Goal: Information Seeking & Learning: Learn about a topic

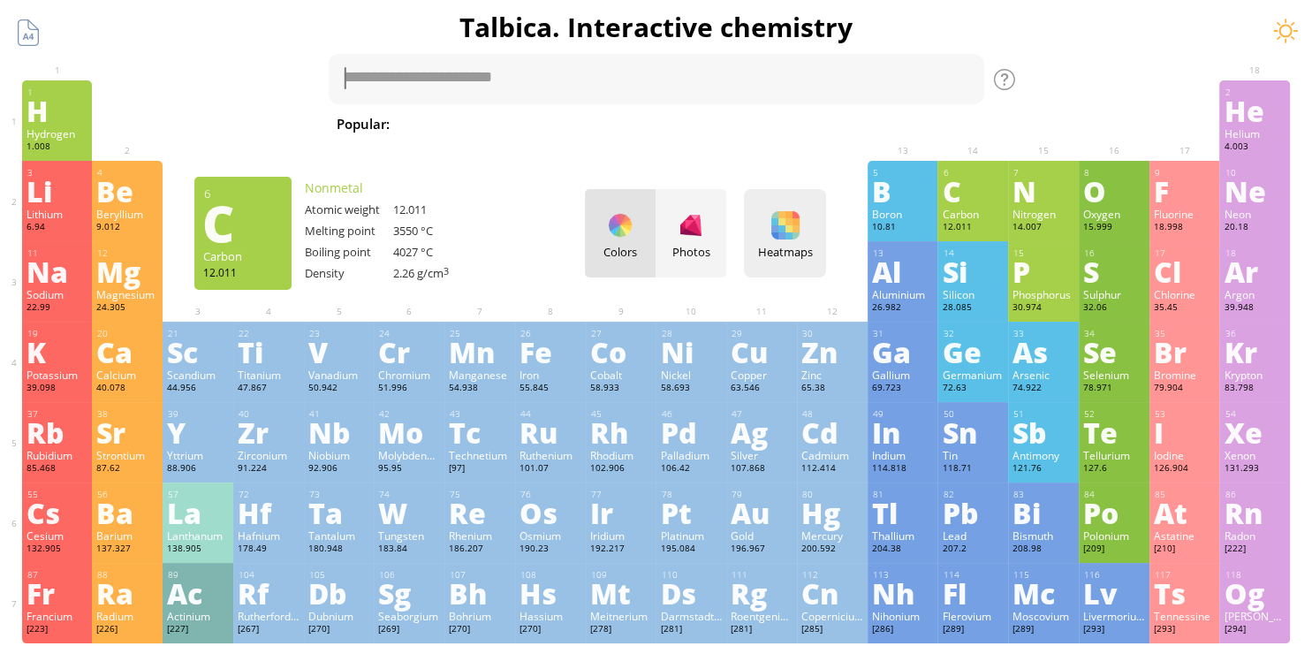
click at [803, 236] on div "Heatmaps Heatmaps Normal mode Melting point Boiling point Density Atomic weight…" at bounding box center [785, 233] width 82 height 88
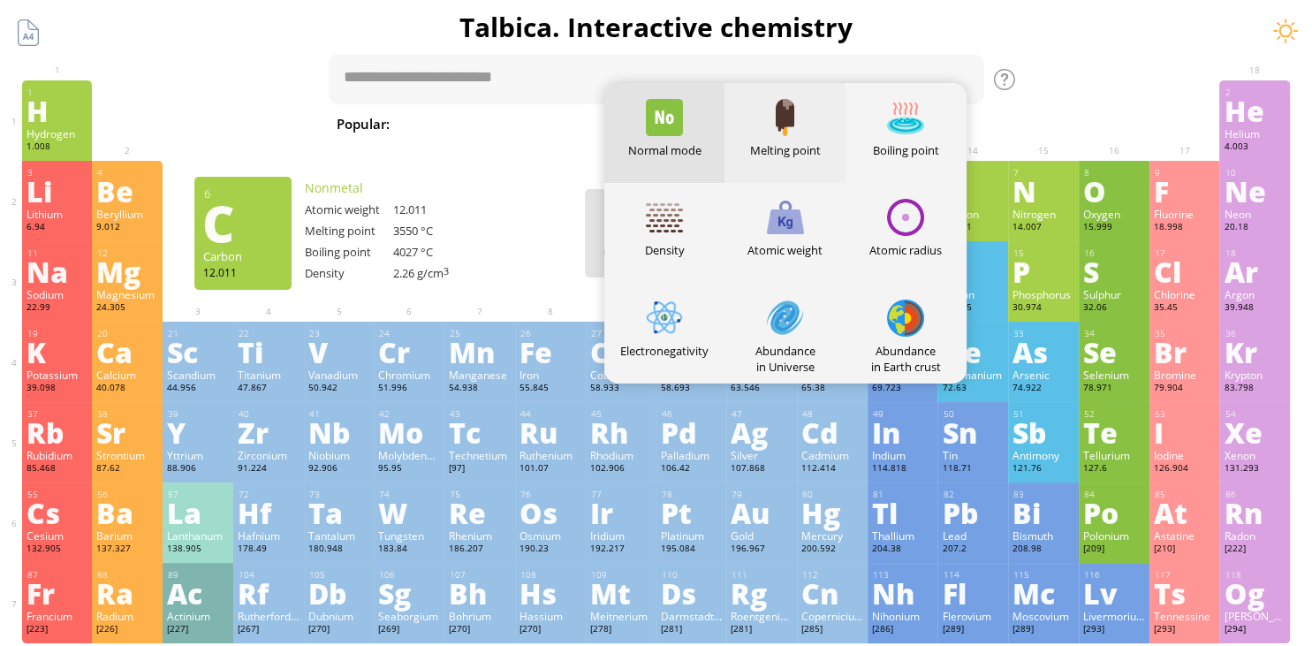
click at [789, 110] on div at bounding box center [785, 117] width 37 height 37
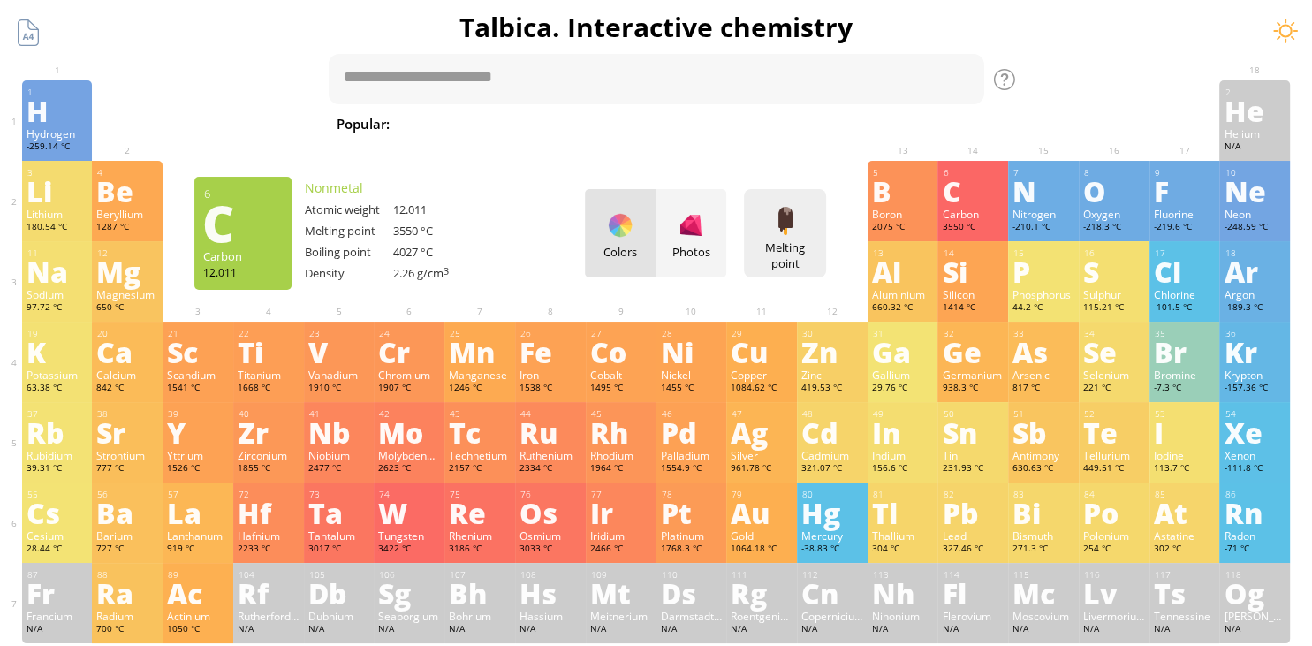
click at [782, 235] on div "Melting point Heatmaps Normal mode Melting point Boiling point Density Atomic w…" at bounding box center [785, 233] width 82 height 88
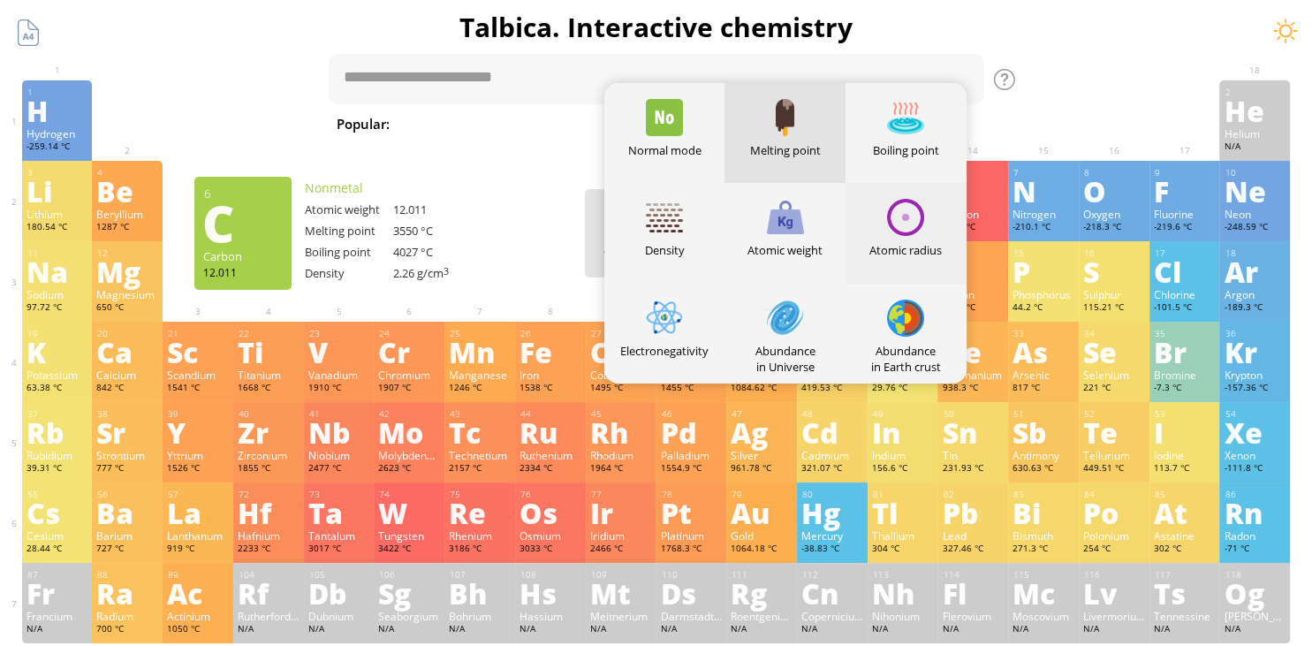
click at [916, 219] on div at bounding box center [905, 217] width 37 height 37
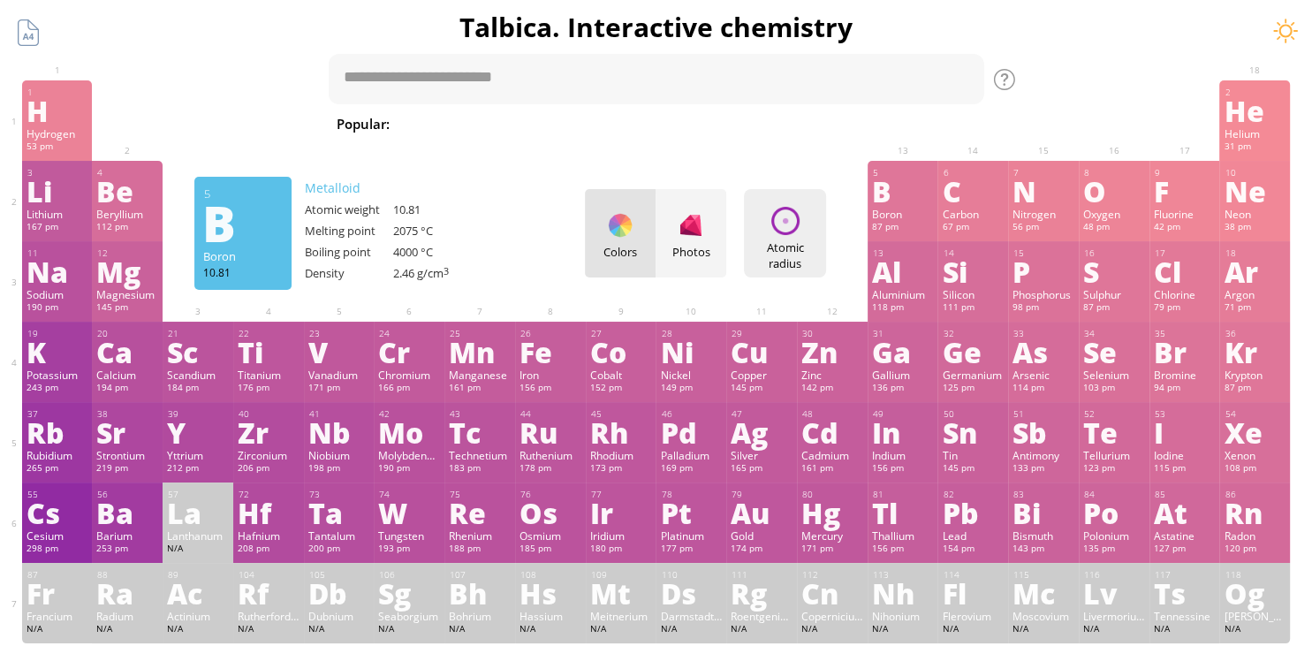
click at [795, 236] on div "Atomic radius Heatmaps Normal mode Melting point Boiling point Density Atomic w…" at bounding box center [785, 233] width 82 height 88
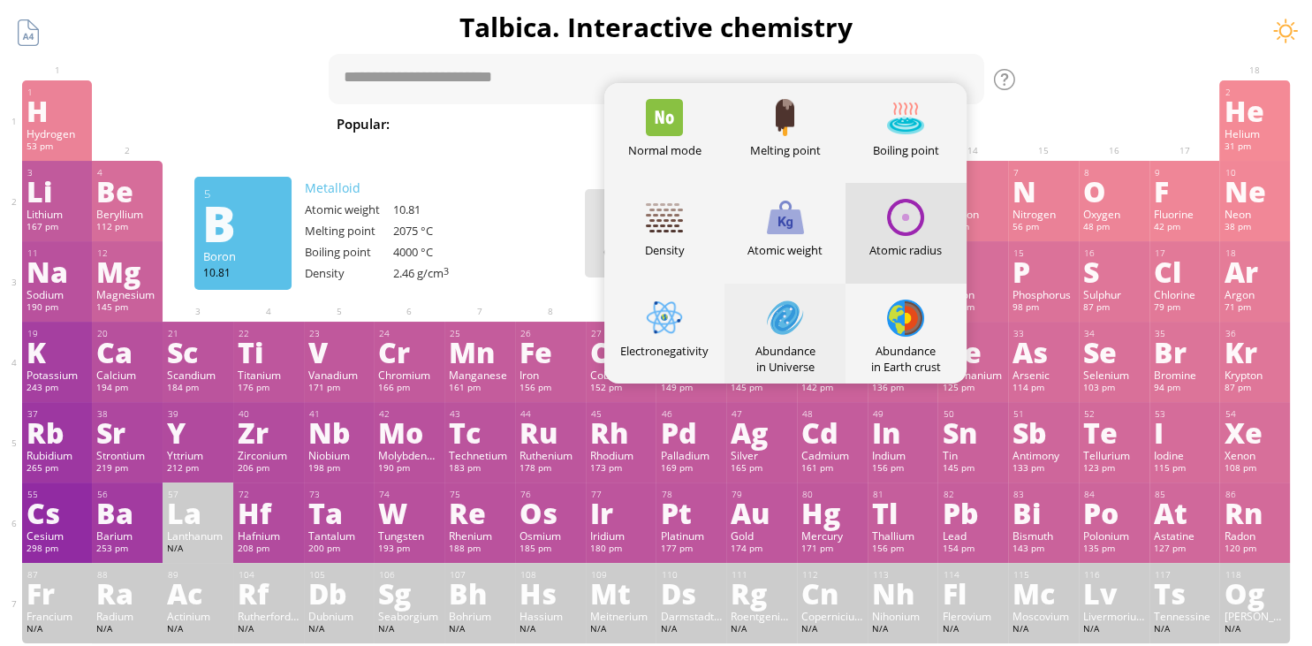
click at [771, 327] on div at bounding box center [785, 317] width 37 height 37
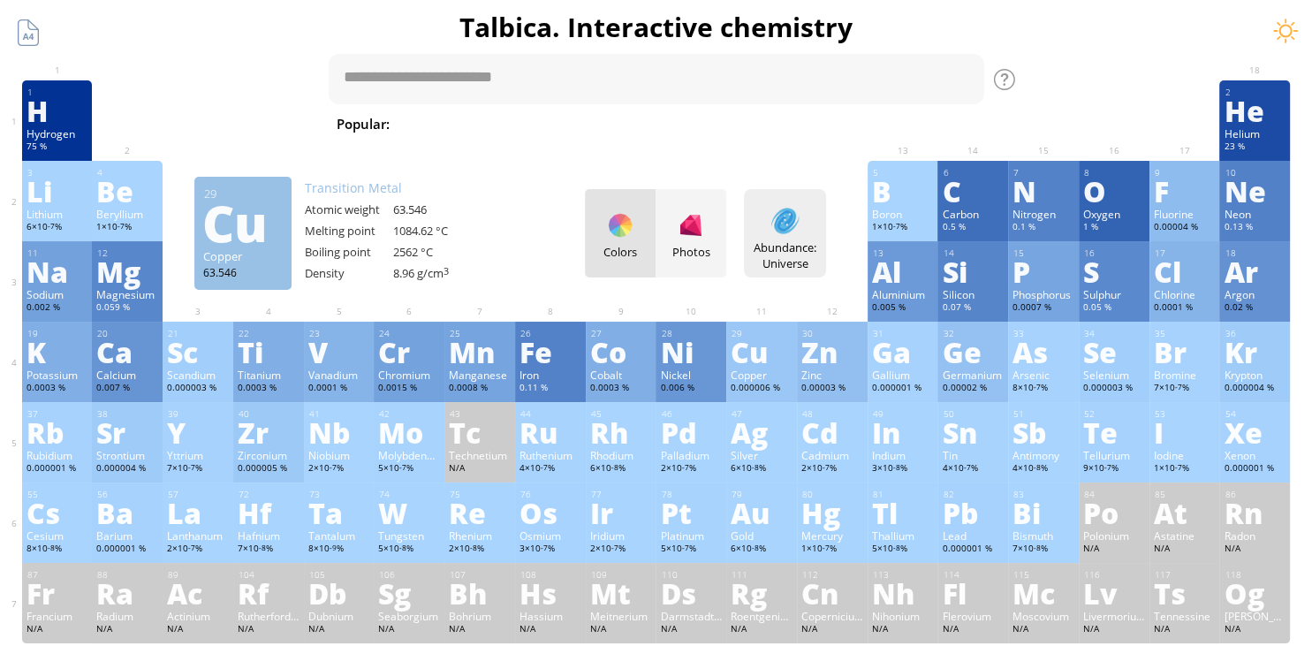
click at [781, 224] on div at bounding box center [785, 221] width 28 height 28
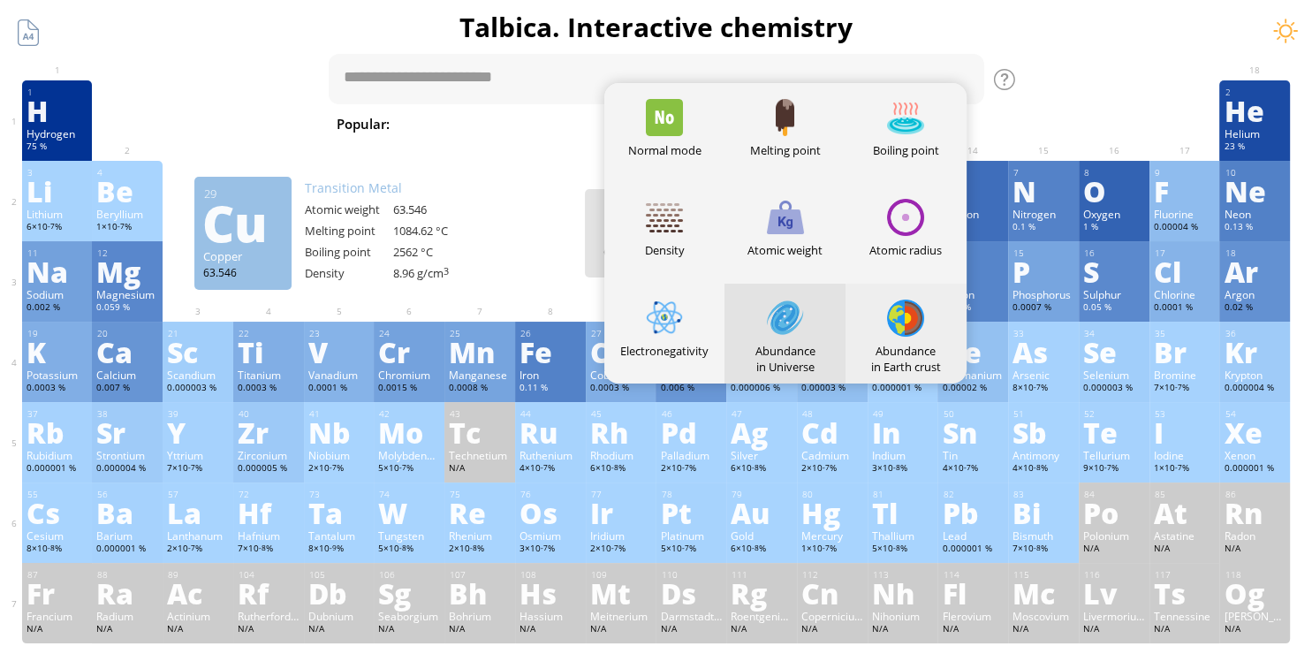
click at [916, 315] on div at bounding box center [905, 317] width 37 height 37
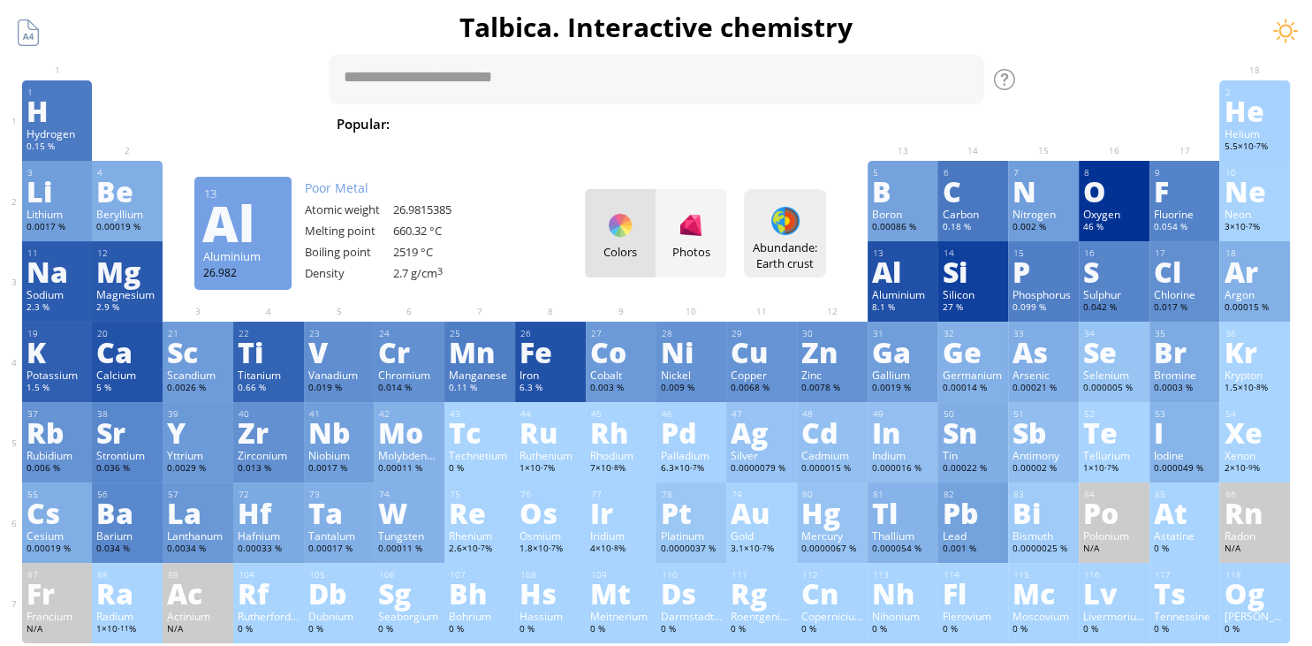
click at [786, 246] on div "Abundande: Earth crust" at bounding box center [784, 255] width 73 height 32
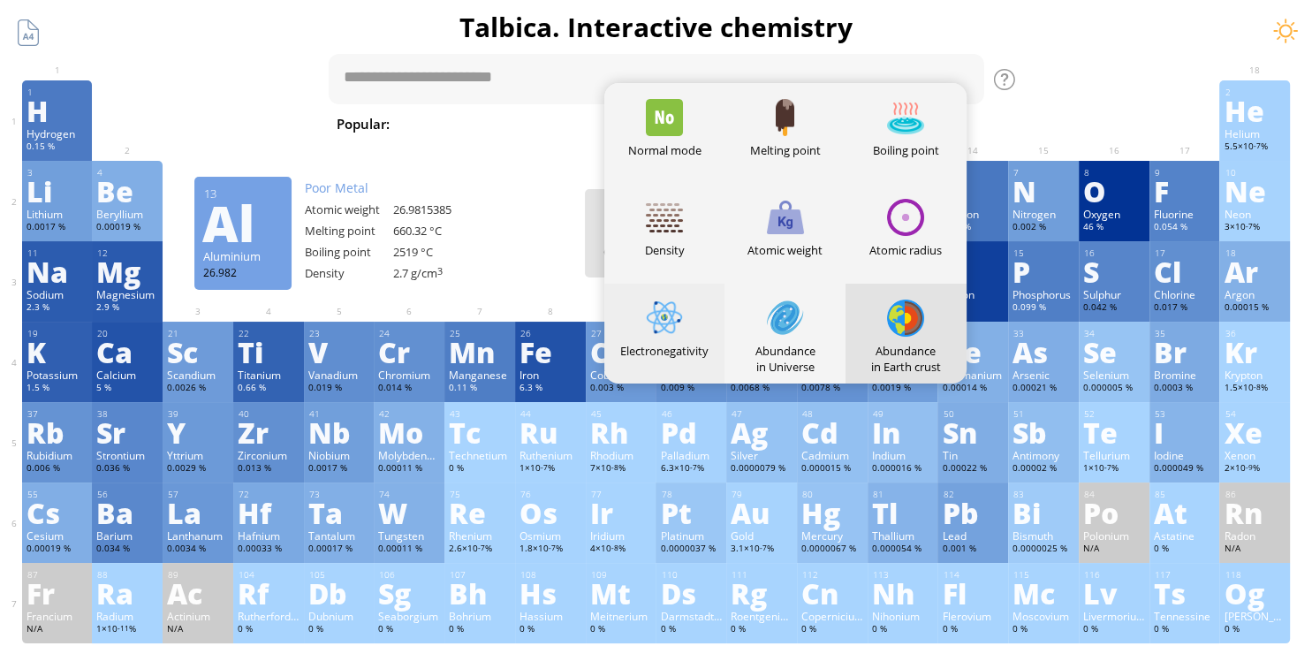
click at [658, 331] on div at bounding box center [664, 317] width 37 height 37
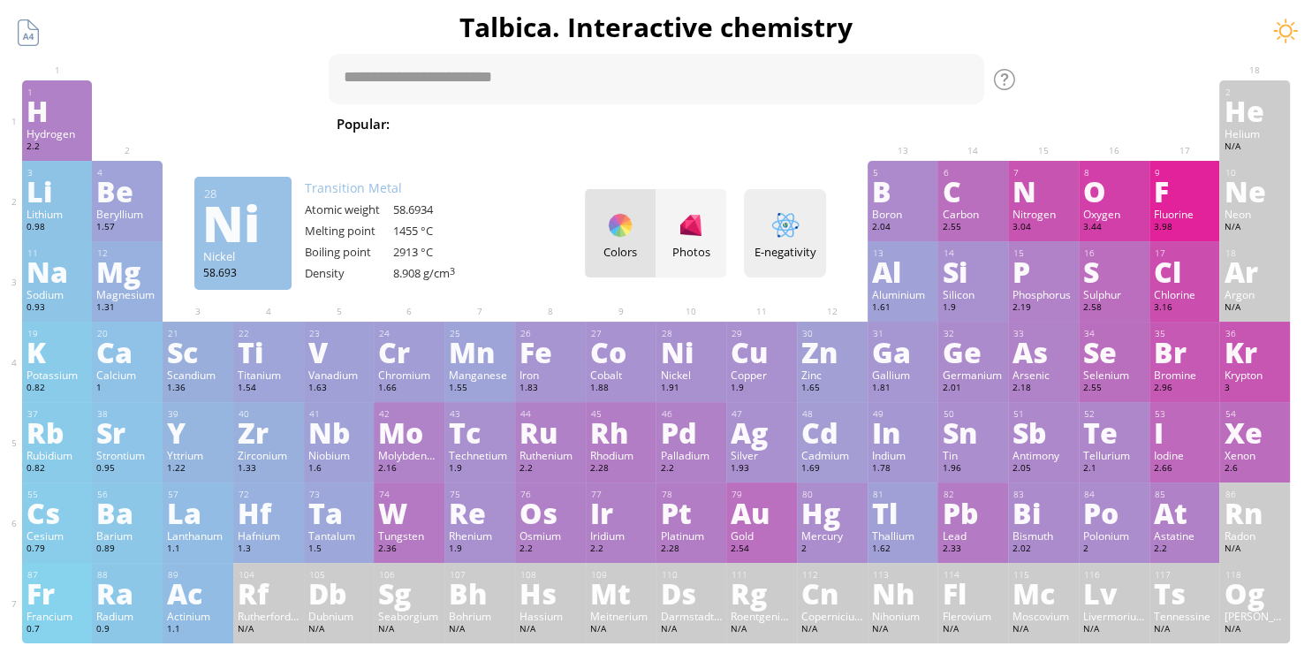
click at [761, 228] on div "E-negativity Heatmaps Normal mode Melting point Boiling point Density Atomic we…" at bounding box center [785, 233] width 82 height 88
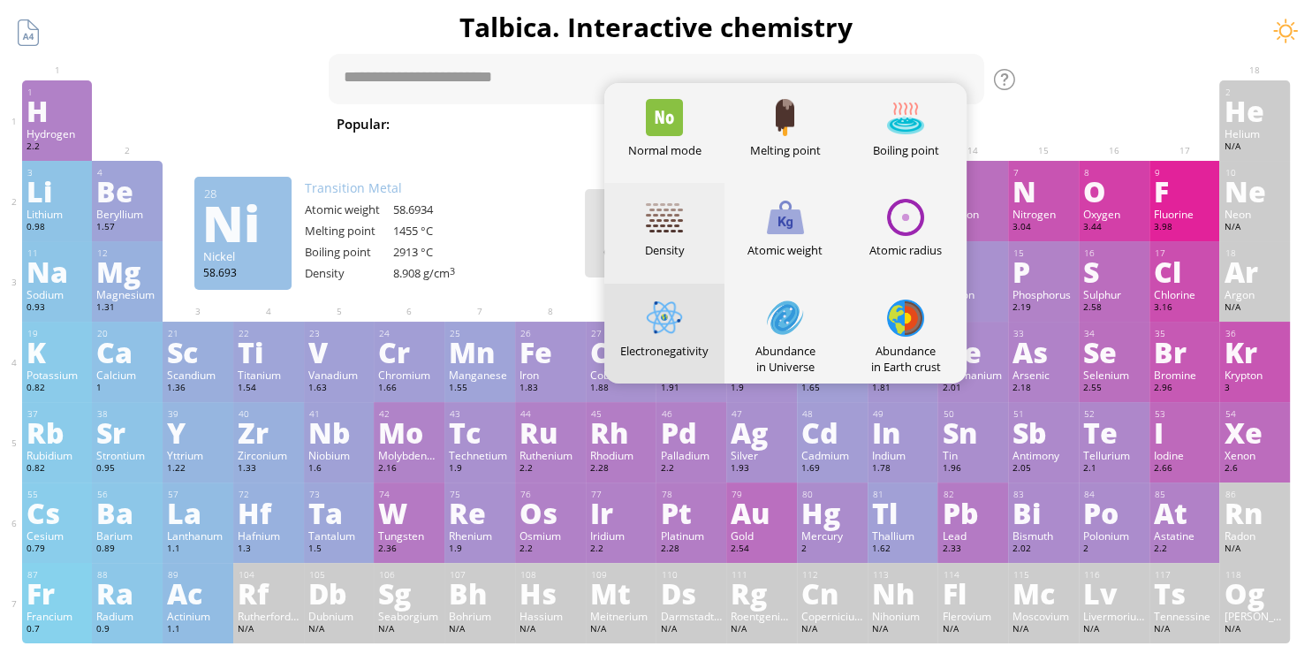
click at [684, 208] on div "Density" at bounding box center [664, 233] width 121 height 100
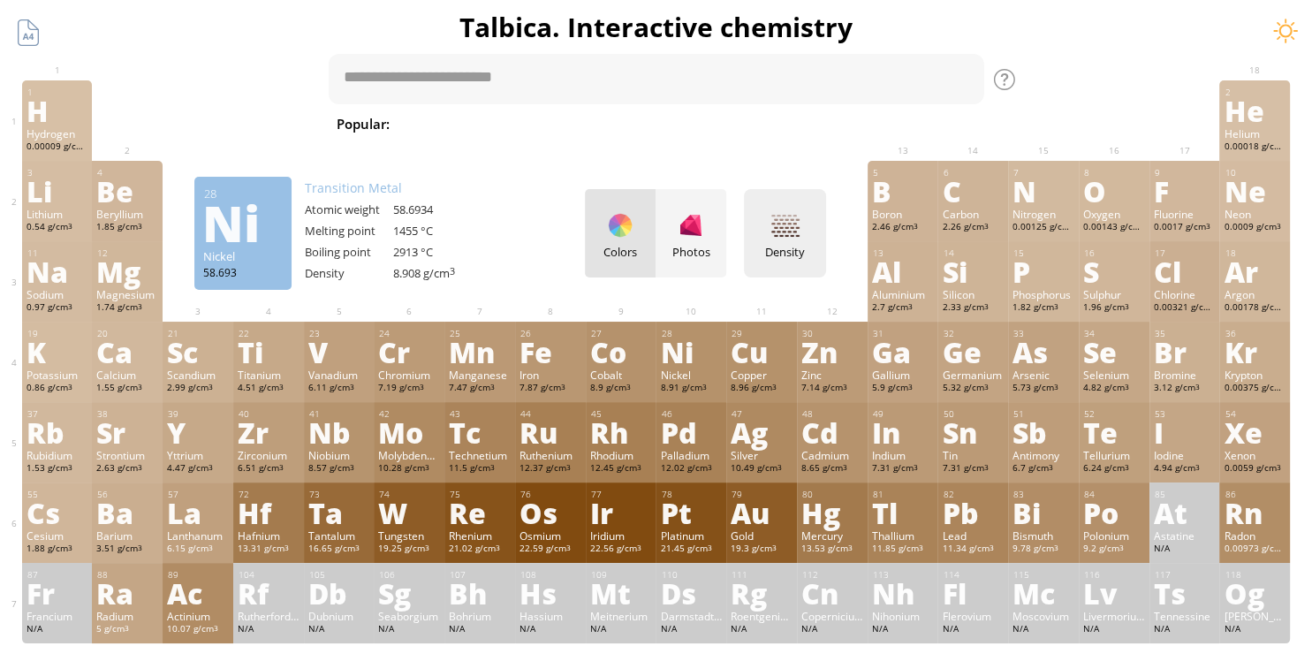
click at [790, 220] on div at bounding box center [785, 225] width 28 height 28
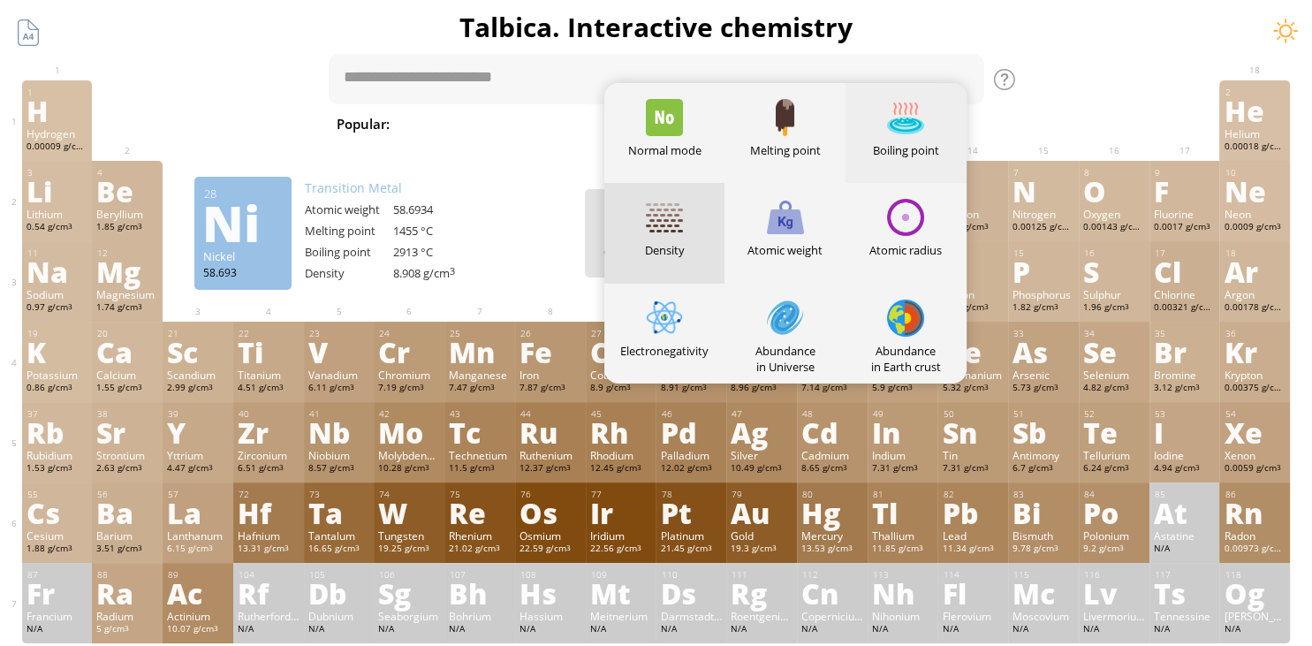
click at [888, 114] on div at bounding box center [905, 117] width 37 height 37
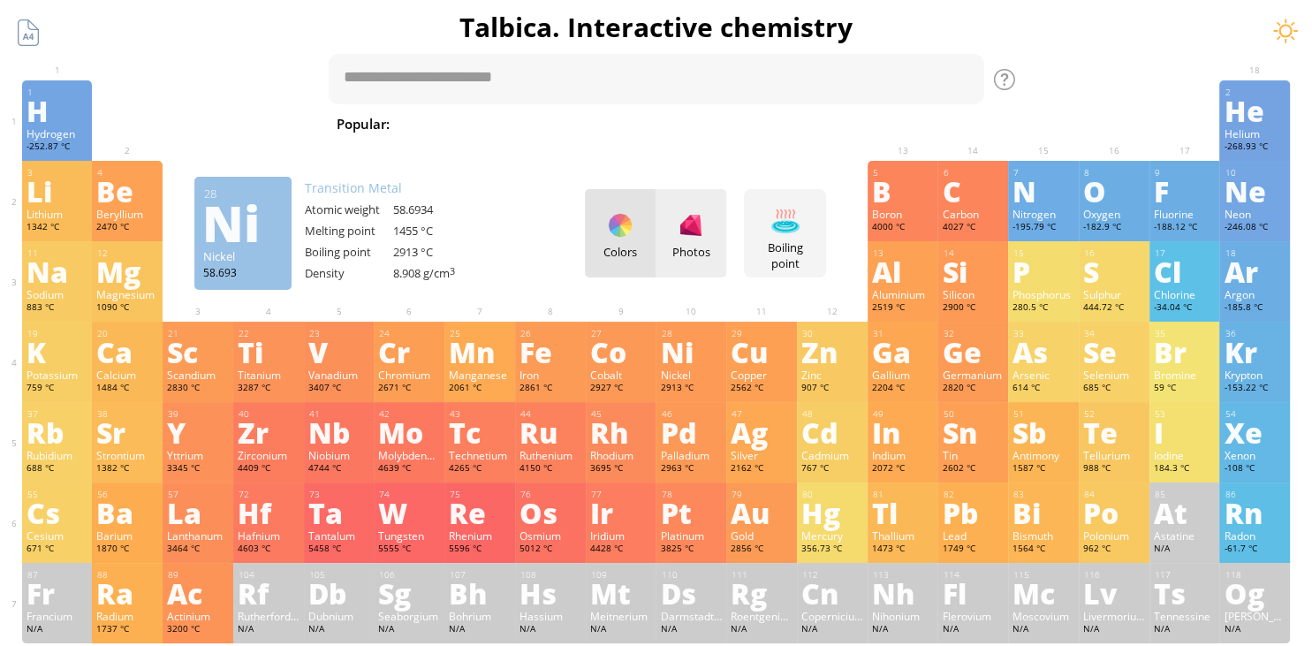
click at [681, 231] on div at bounding box center [691, 225] width 28 height 28
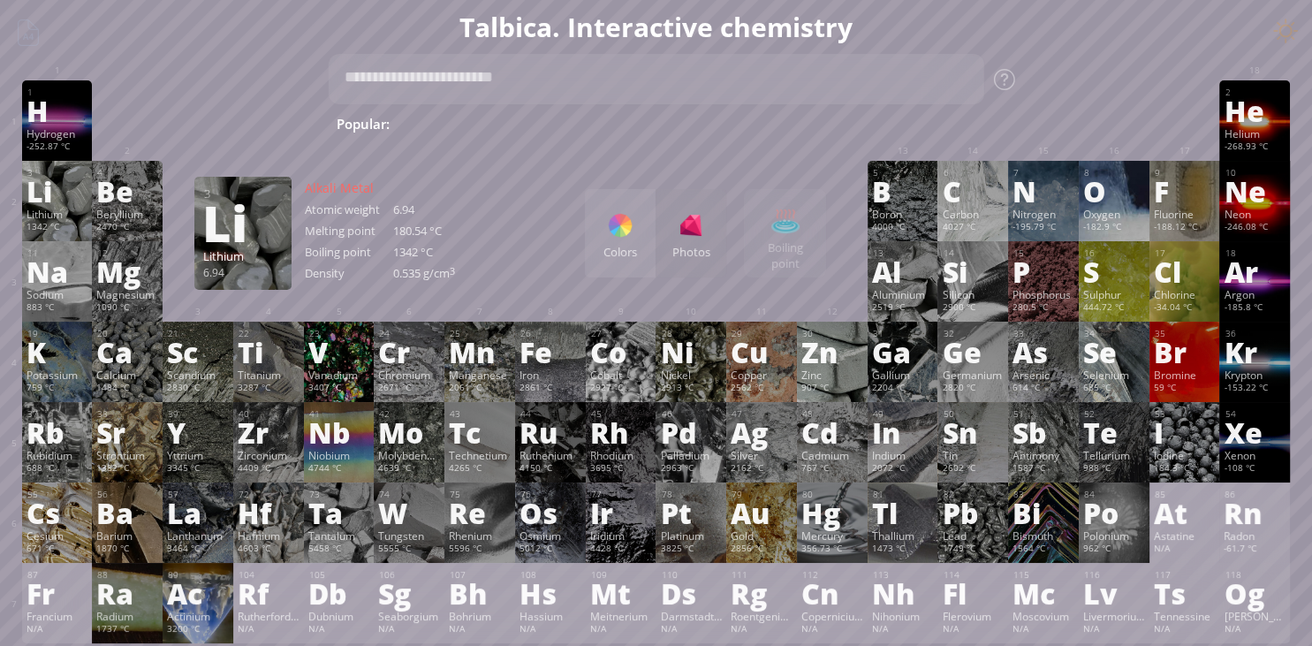
click at [74, 181] on div "Li" at bounding box center [57, 191] width 62 height 28
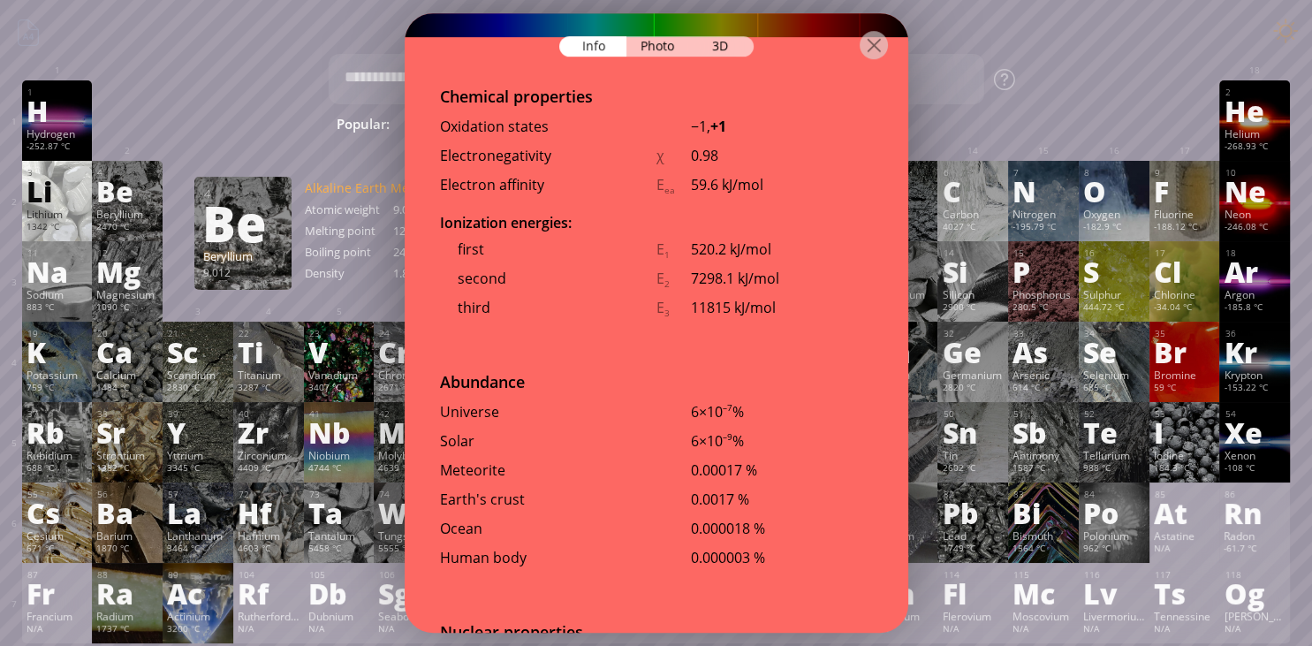
scroll to position [3260, 0]
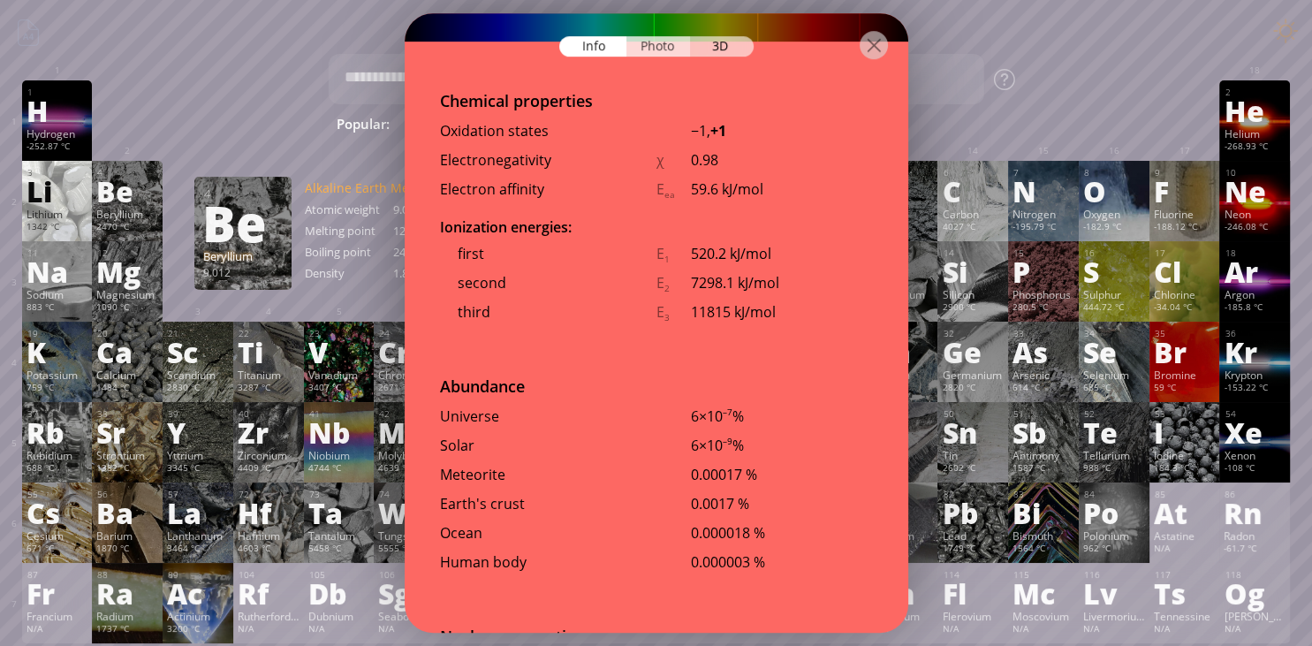
click at [653, 38] on div "Photo" at bounding box center [658, 46] width 64 height 20
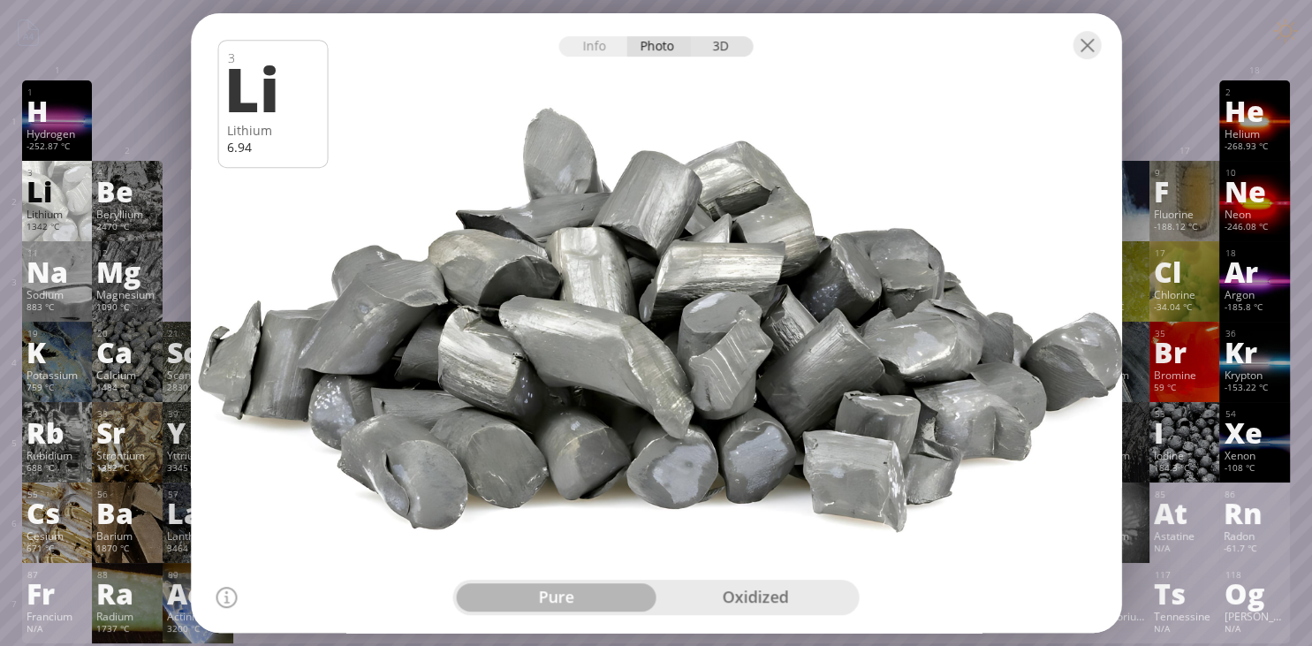
click at [726, 44] on div "3D" at bounding box center [722, 46] width 64 height 20
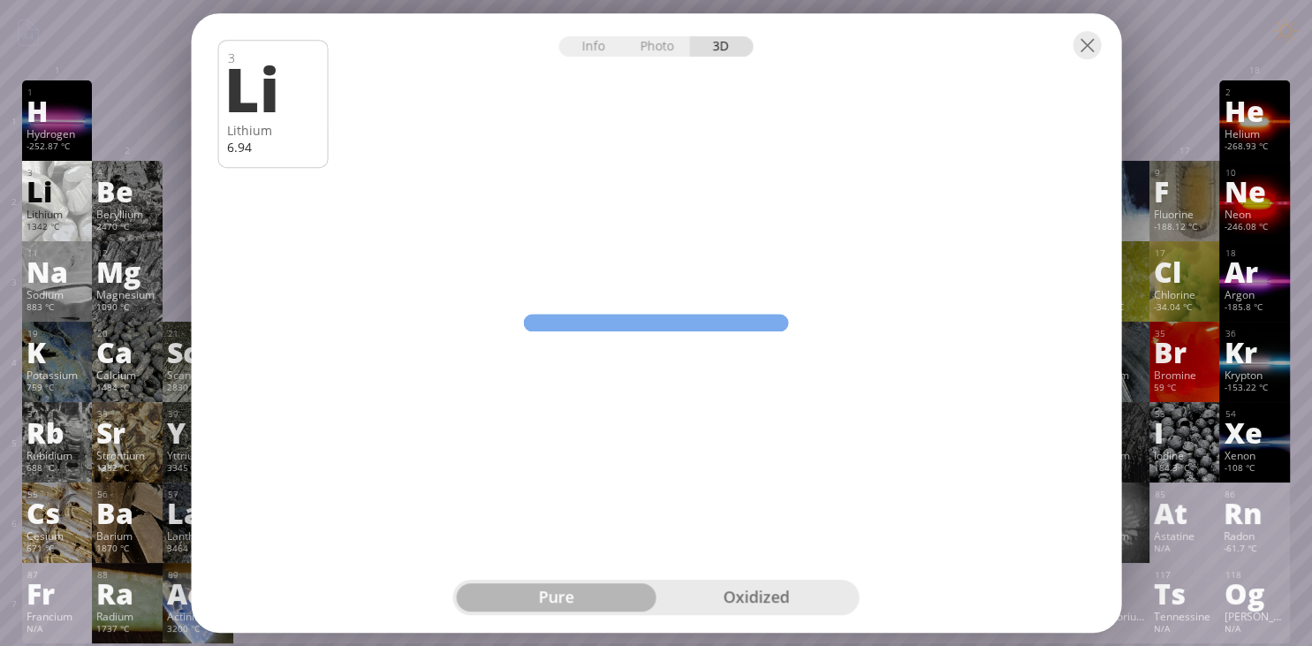
click at [677, 42] on div "Photo" at bounding box center [658, 46] width 64 height 20
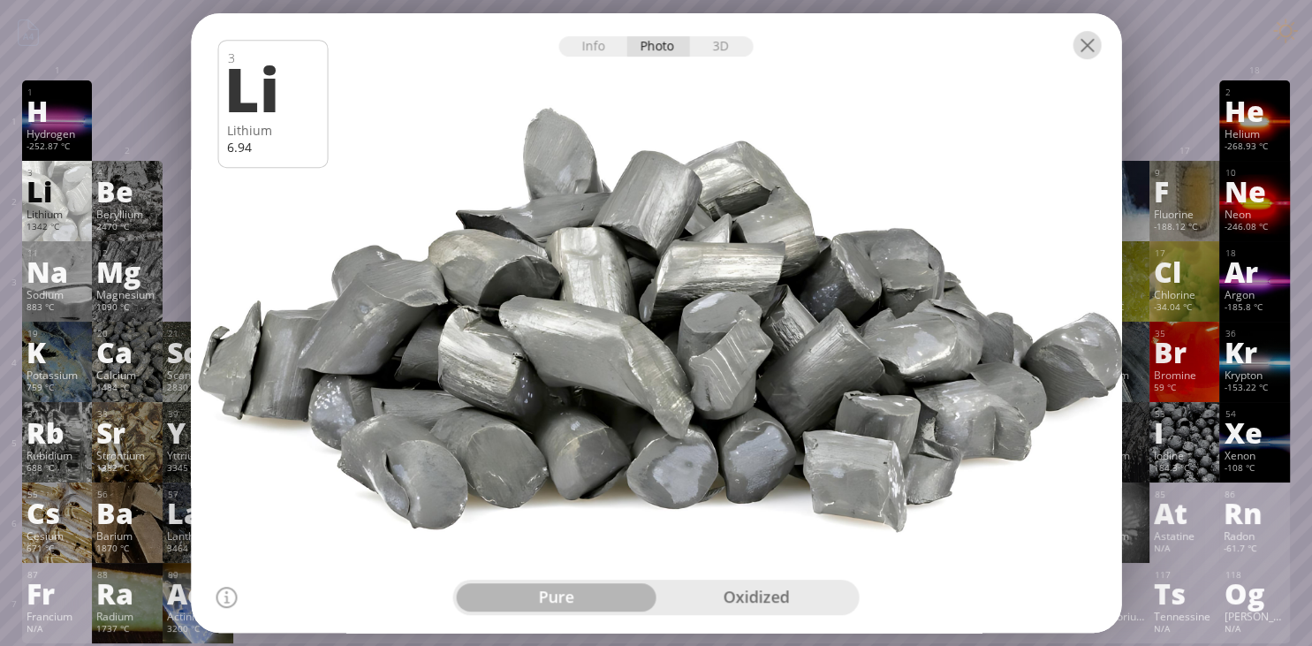
click at [1094, 43] on div at bounding box center [1086, 45] width 28 height 28
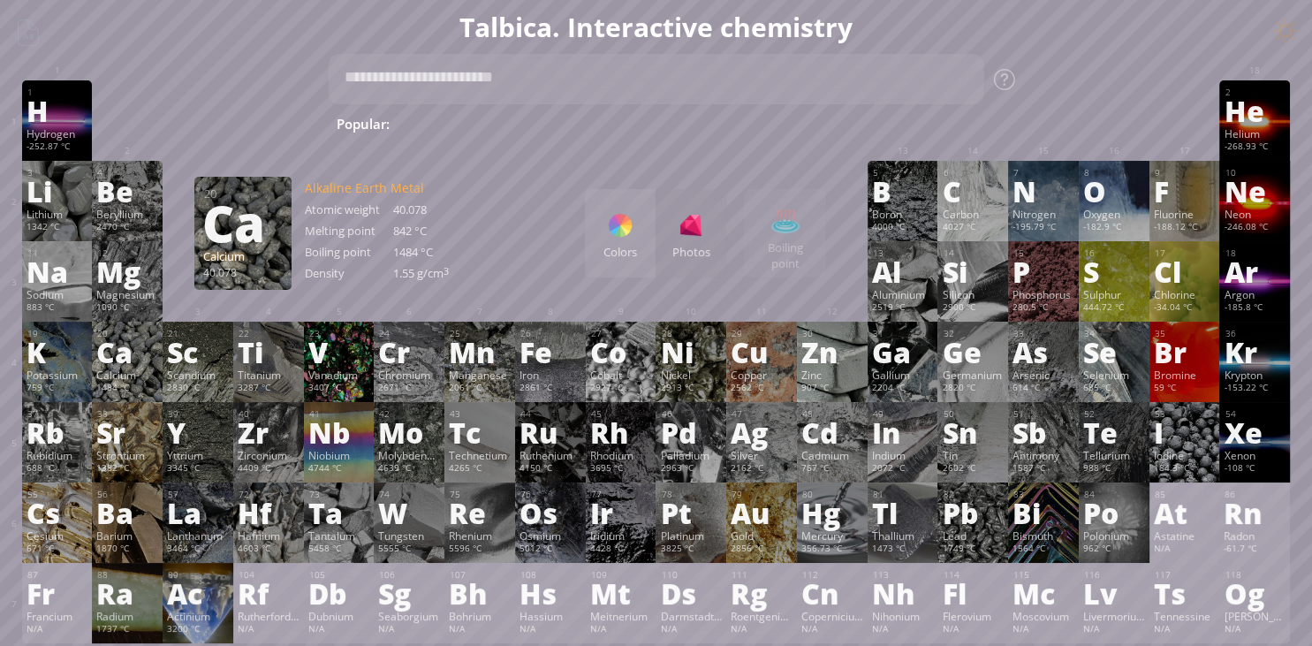
click at [136, 359] on div "Ca" at bounding box center [127, 351] width 62 height 28
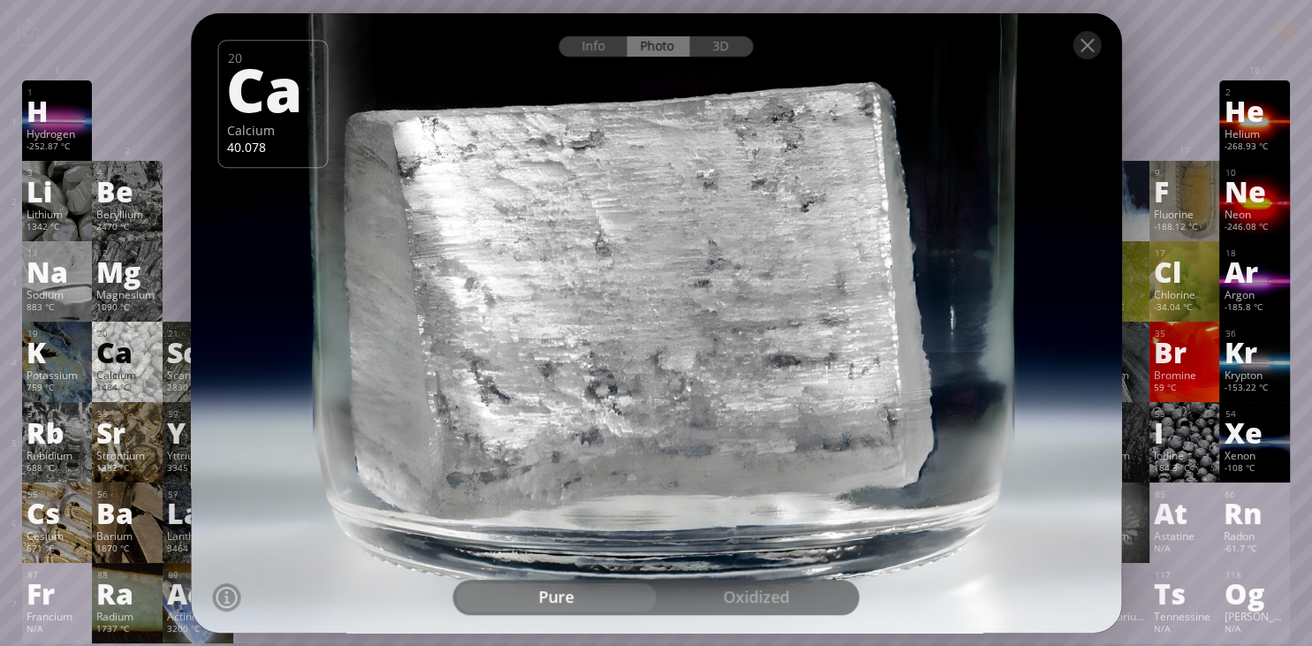
click at [1194, 392] on div "59 °C" at bounding box center [1184, 389] width 62 height 14
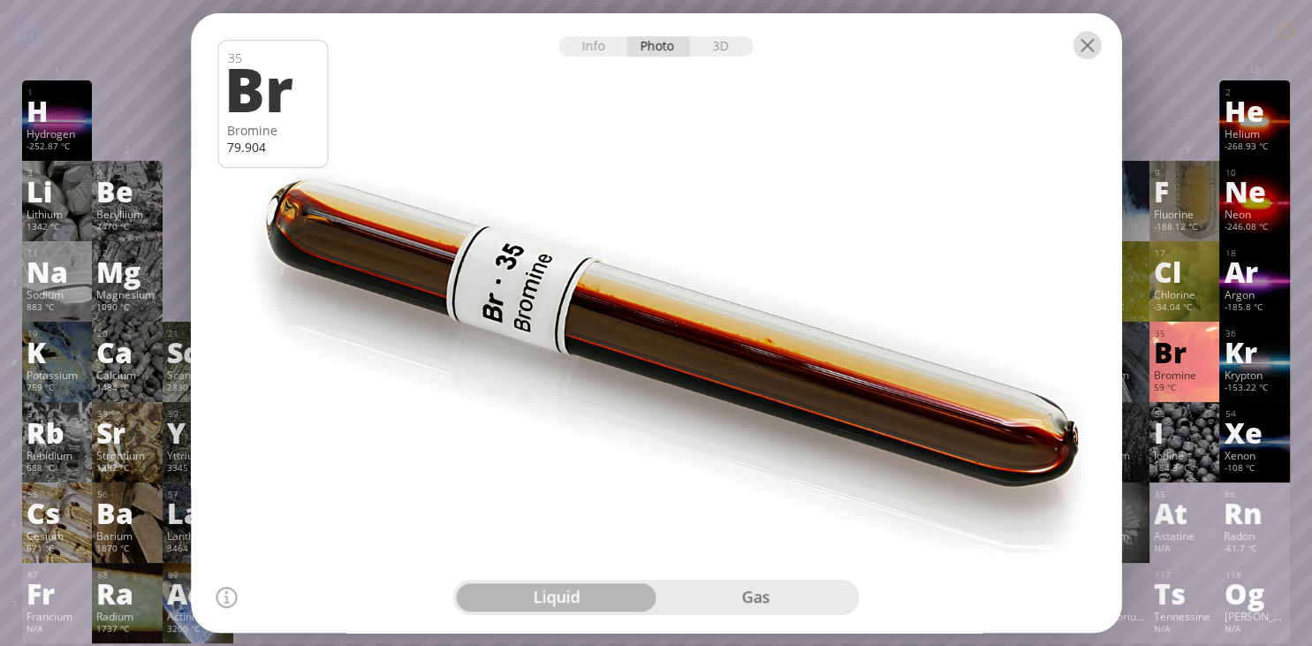
click at [1087, 51] on div at bounding box center [1086, 45] width 28 height 28
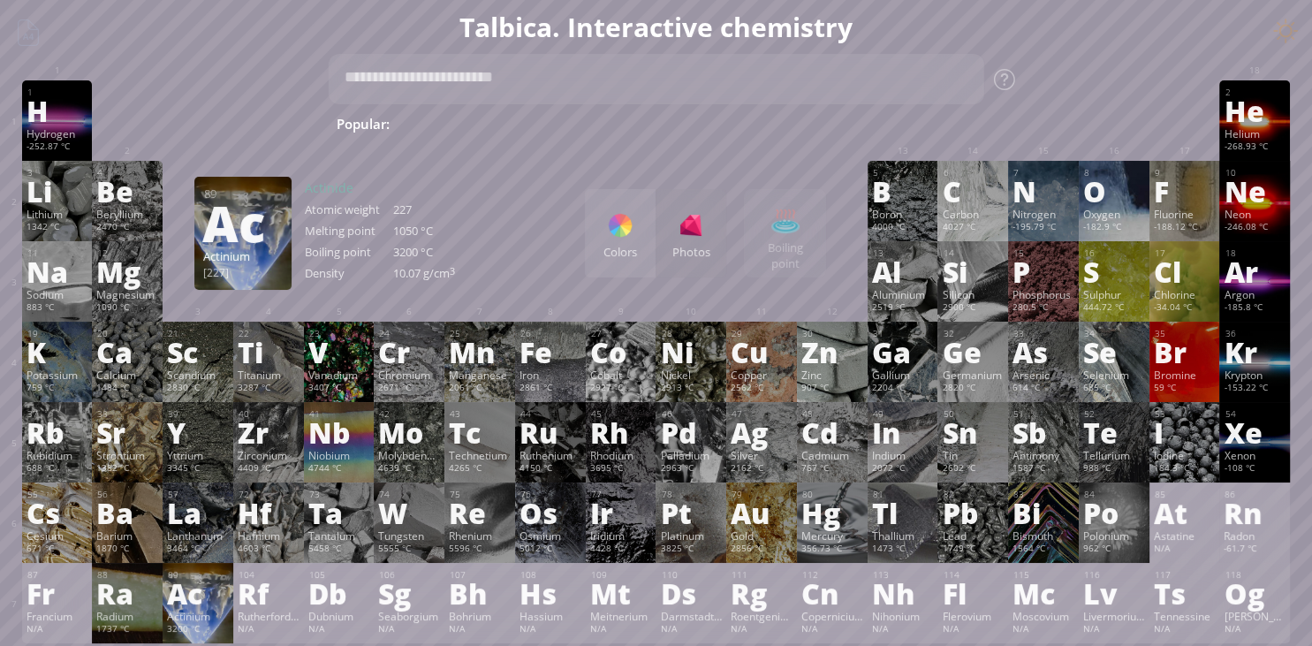
click at [206, 623] on div "Actinium" at bounding box center [198, 616] width 62 height 14
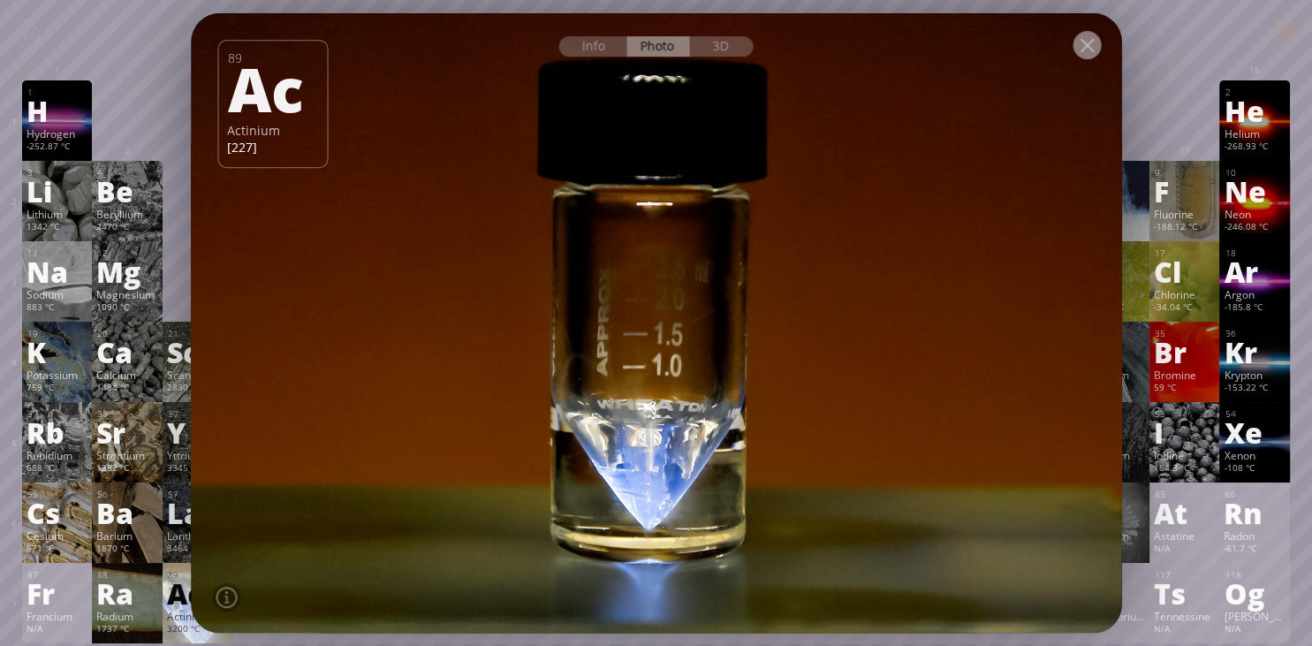
click at [1100, 49] on div at bounding box center [1086, 45] width 28 height 28
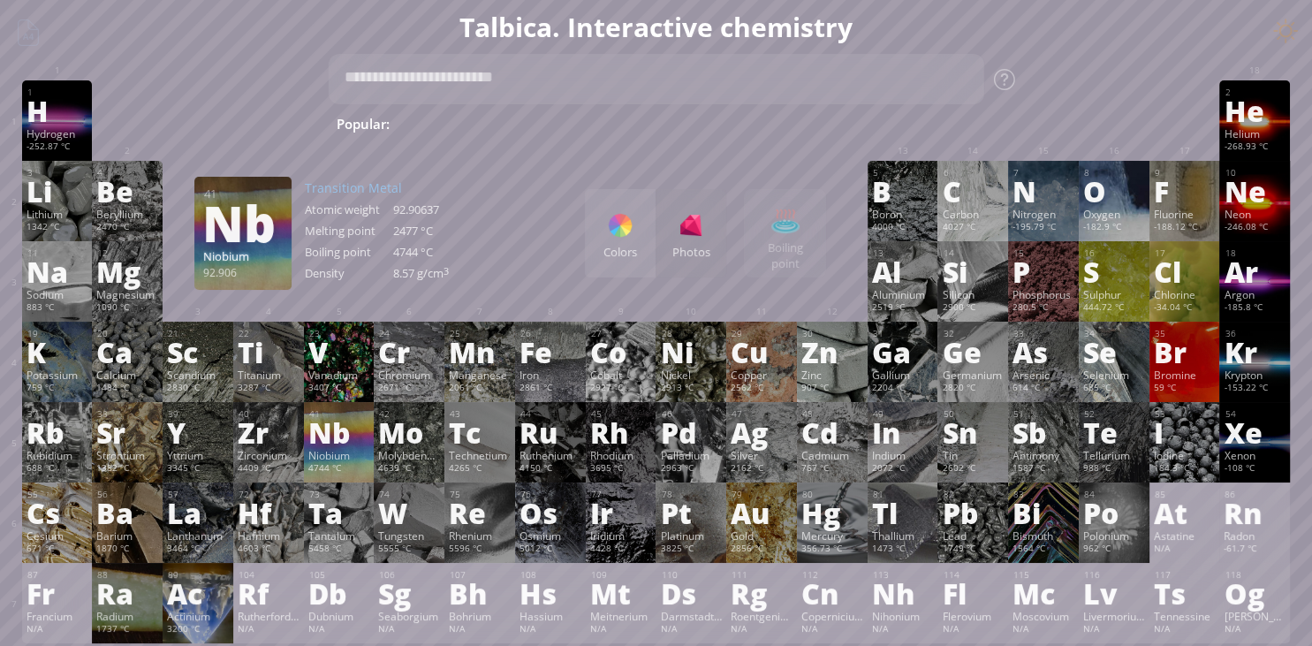
click at [356, 461] on div "Niobium" at bounding box center [339, 455] width 62 height 14
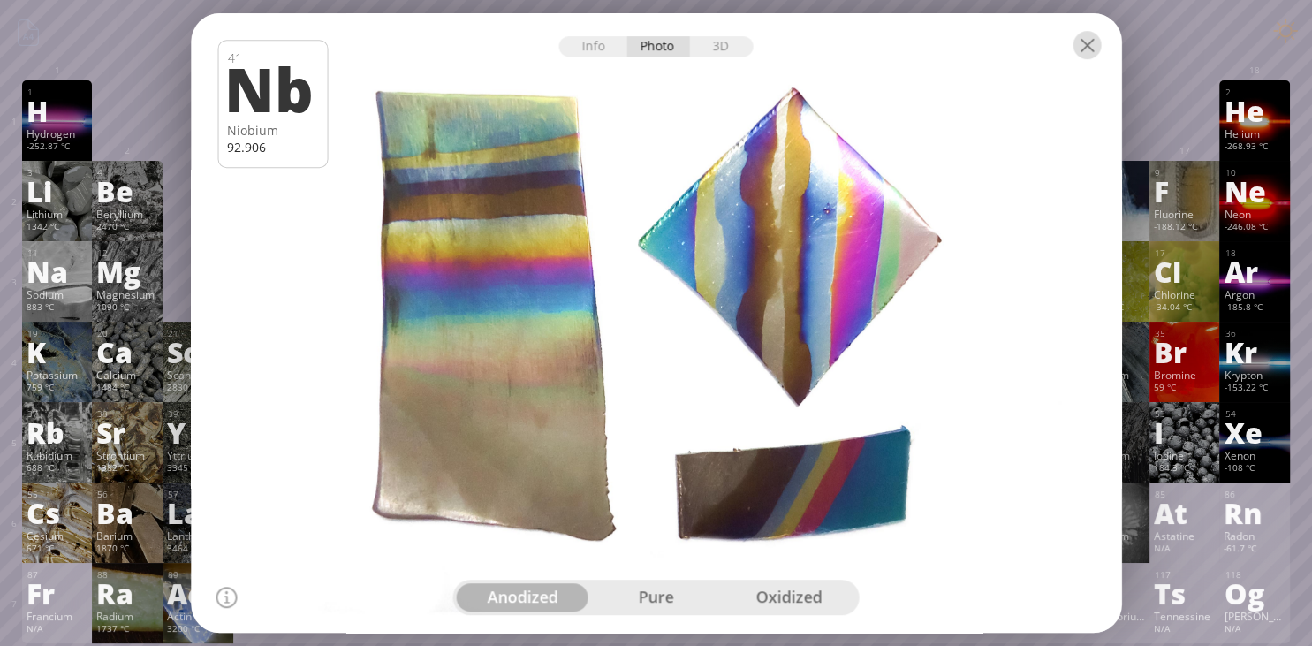
click at [1091, 44] on div at bounding box center [1086, 45] width 28 height 28
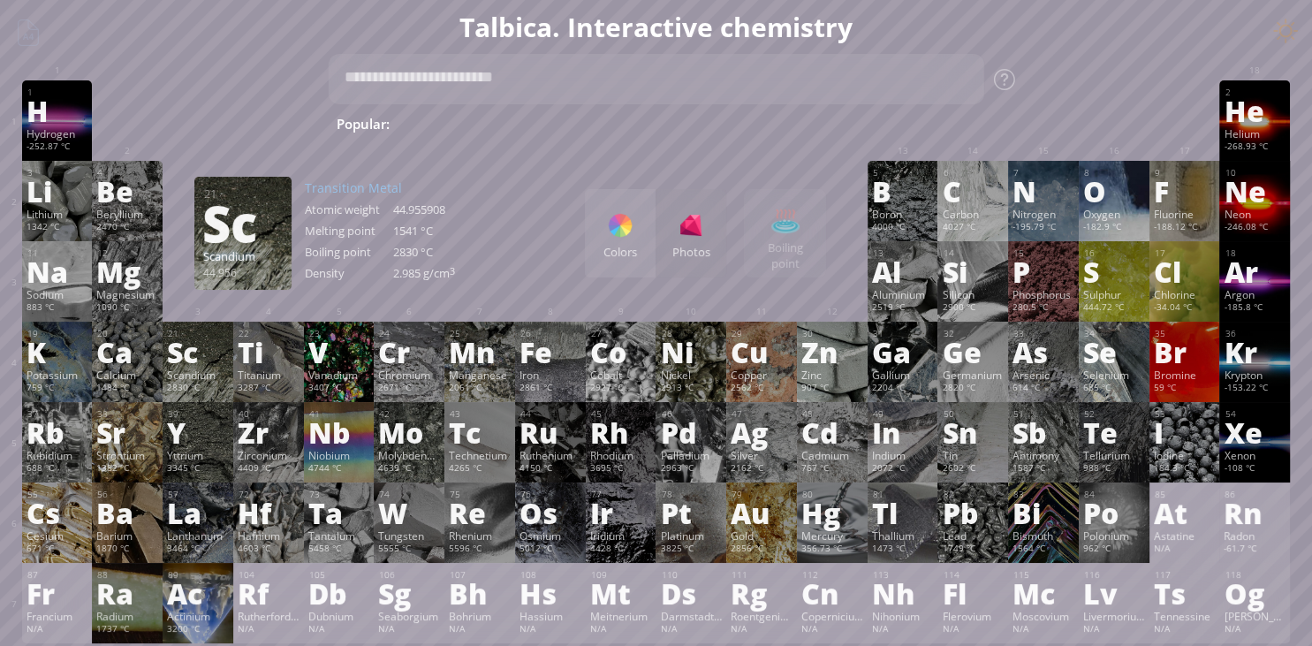
click at [1123, 32] on h1 "Talbica. Interactive chemistry" at bounding box center [656, 27] width 1294 height 36
click at [218, 208] on div "B" at bounding box center [241, 222] width 79 height 28
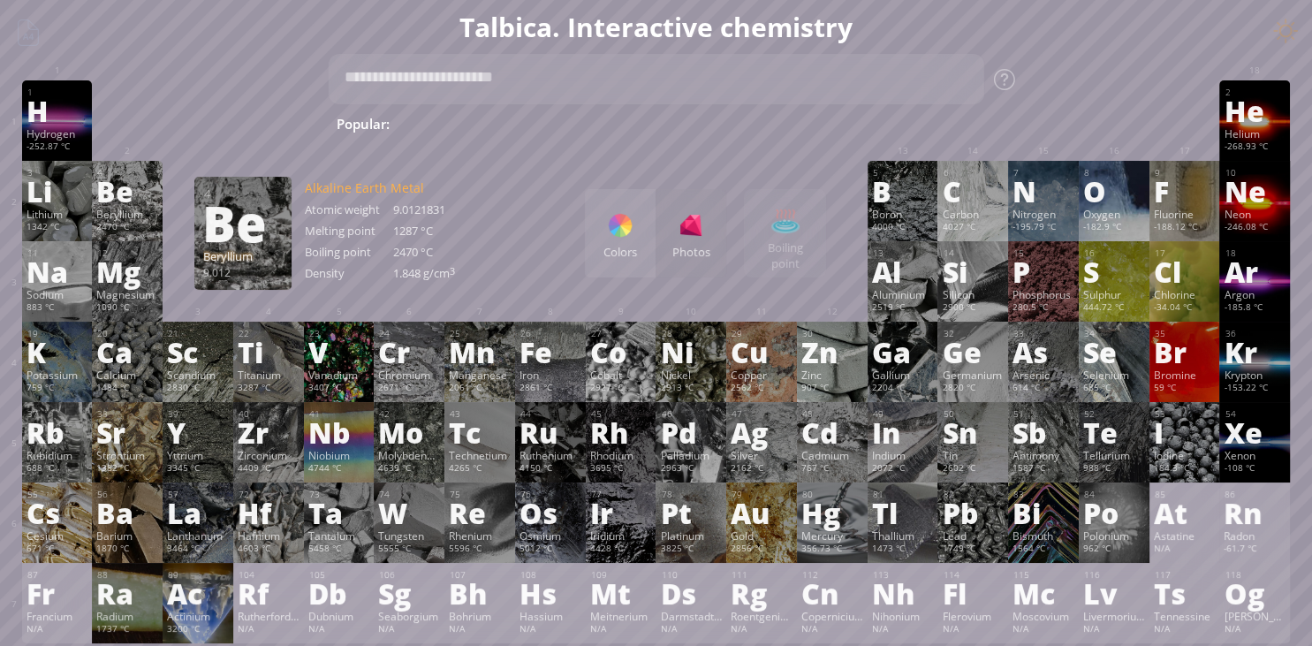
click at [122, 199] on div "Be" at bounding box center [127, 191] width 62 height 28
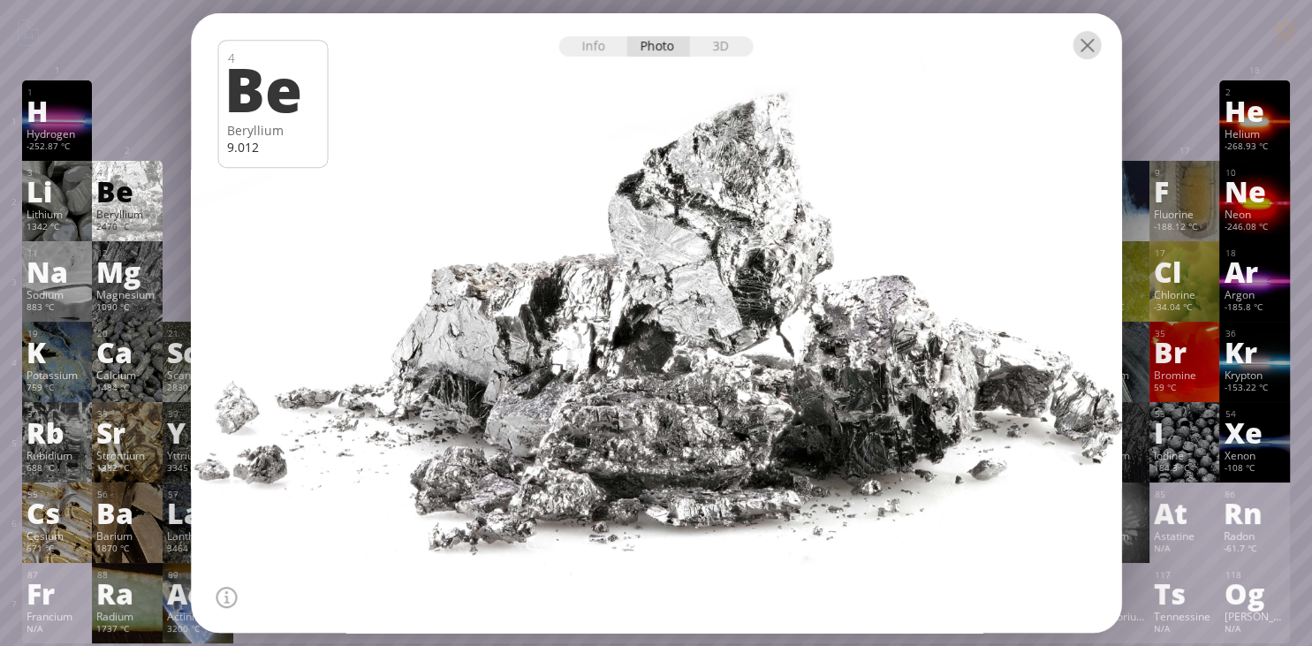
click at [1093, 48] on div at bounding box center [1086, 45] width 28 height 28
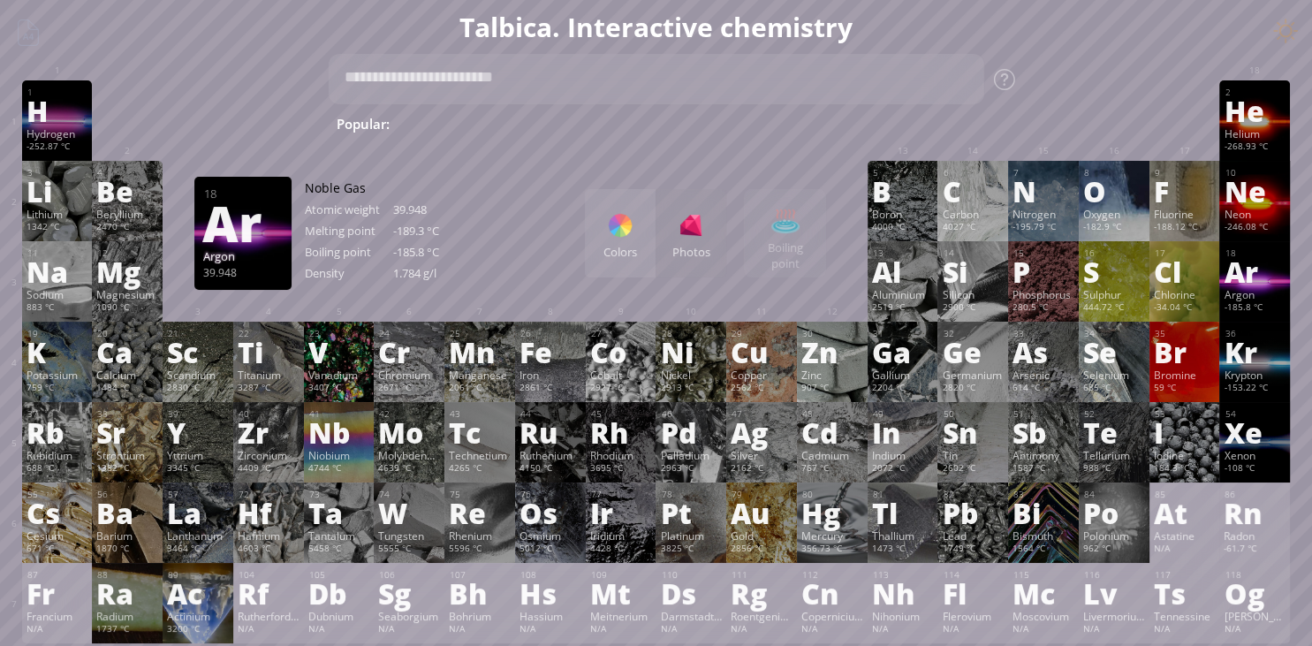
click at [1250, 299] on div "Argon" at bounding box center [1254, 294] width 62 height 14
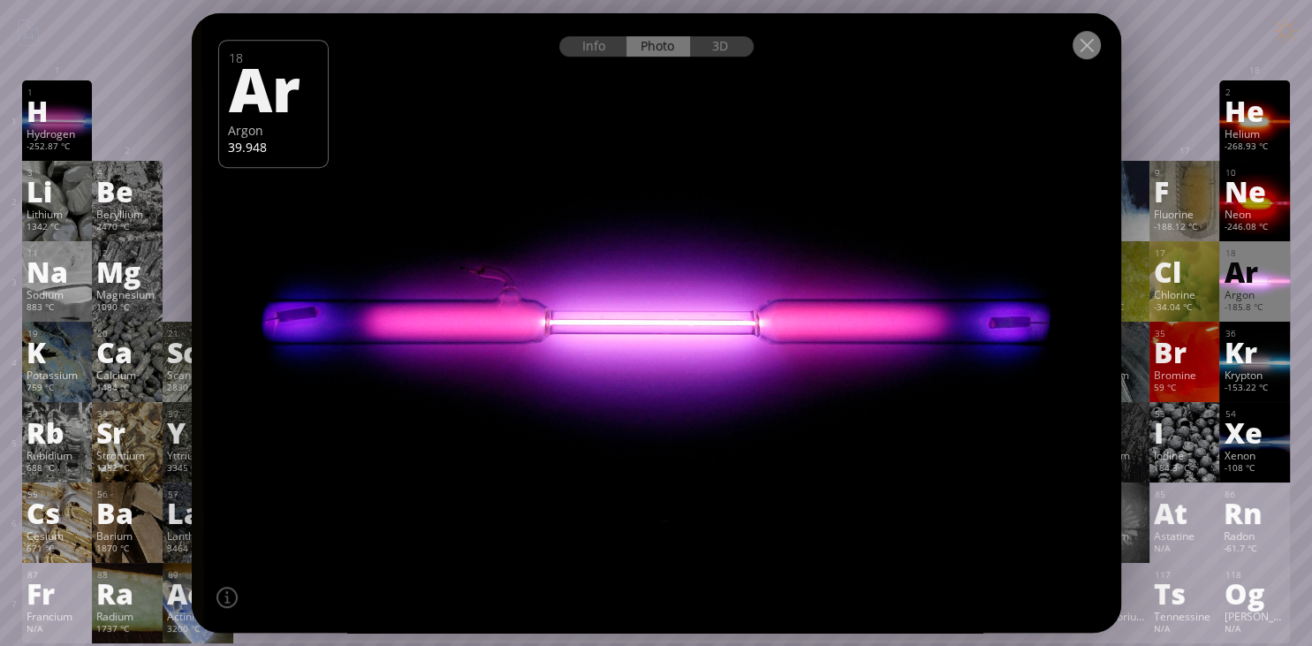
click at [1086, 51] on div at bounding box center [1086, 45] width 28 height 28
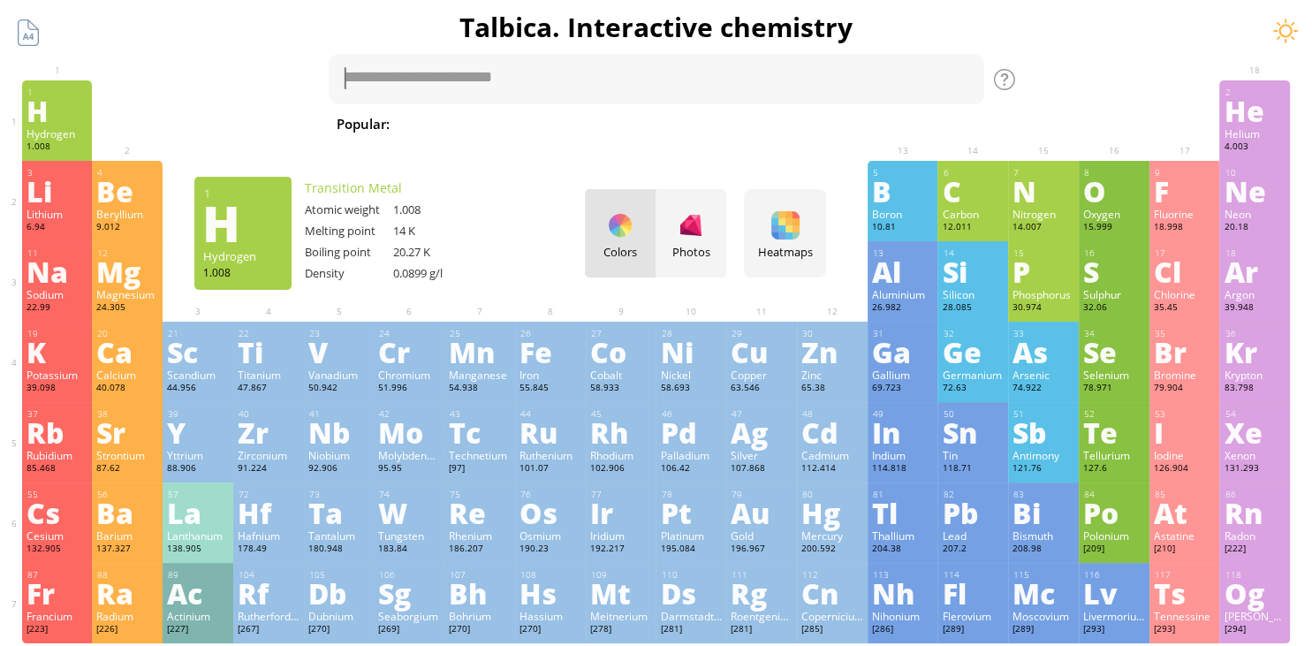
click at [624, 242] on div "Colors Photos" at bounding box center [655, 233] width 141 height 88
click at [691, 235] on div at bounding box center [691, 225] width 28 height 28
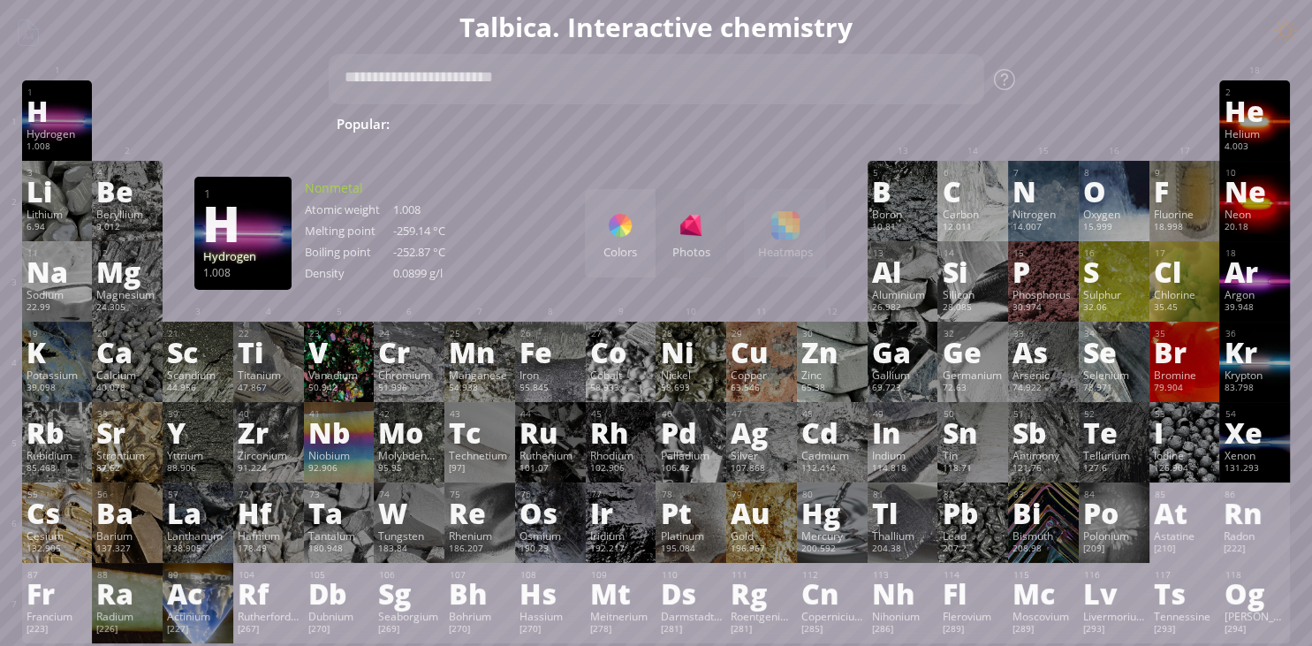
click at [786, 231] on div "Colors Photos Heatmaps Heatmaps Normal mode Melting point Boiling point Density…" at bounding box center [705, 233] width 241 height 88
click at [623, 245] on div "Colors" at bounding box center [620, 252] width 71 height 16
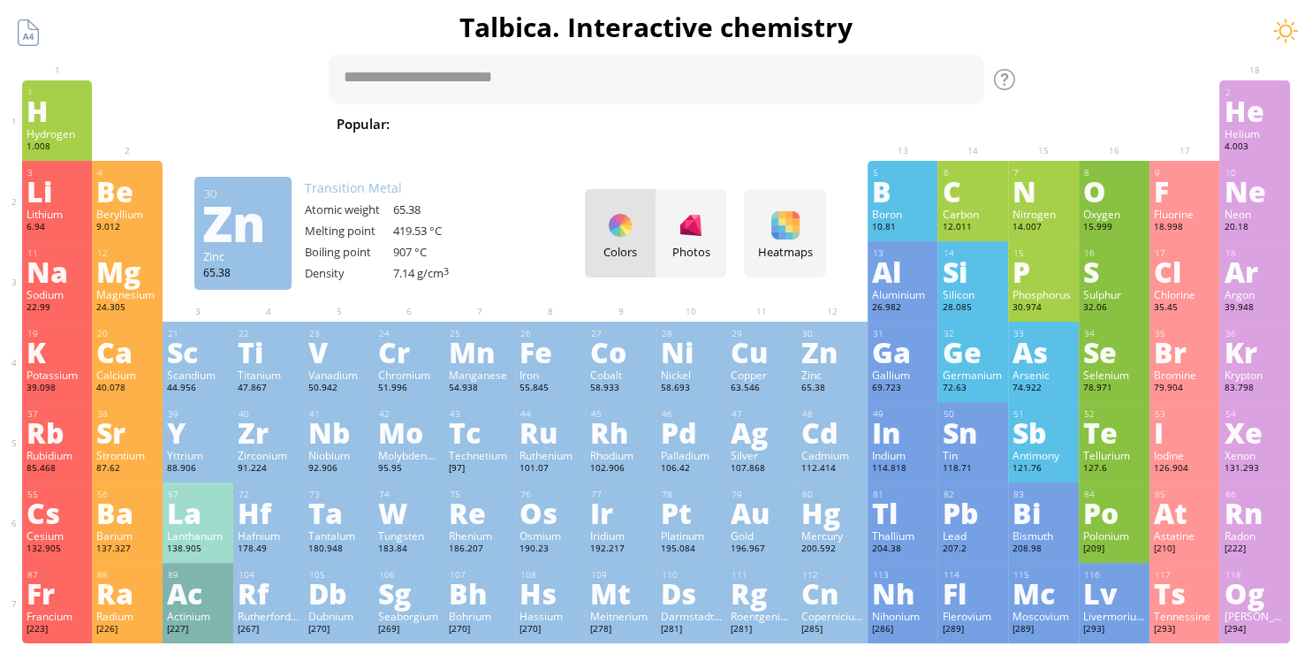
click at [1175, 125] on span "C 2 H 5 OH" at bounding box center [1211, 123] width 73 height 21
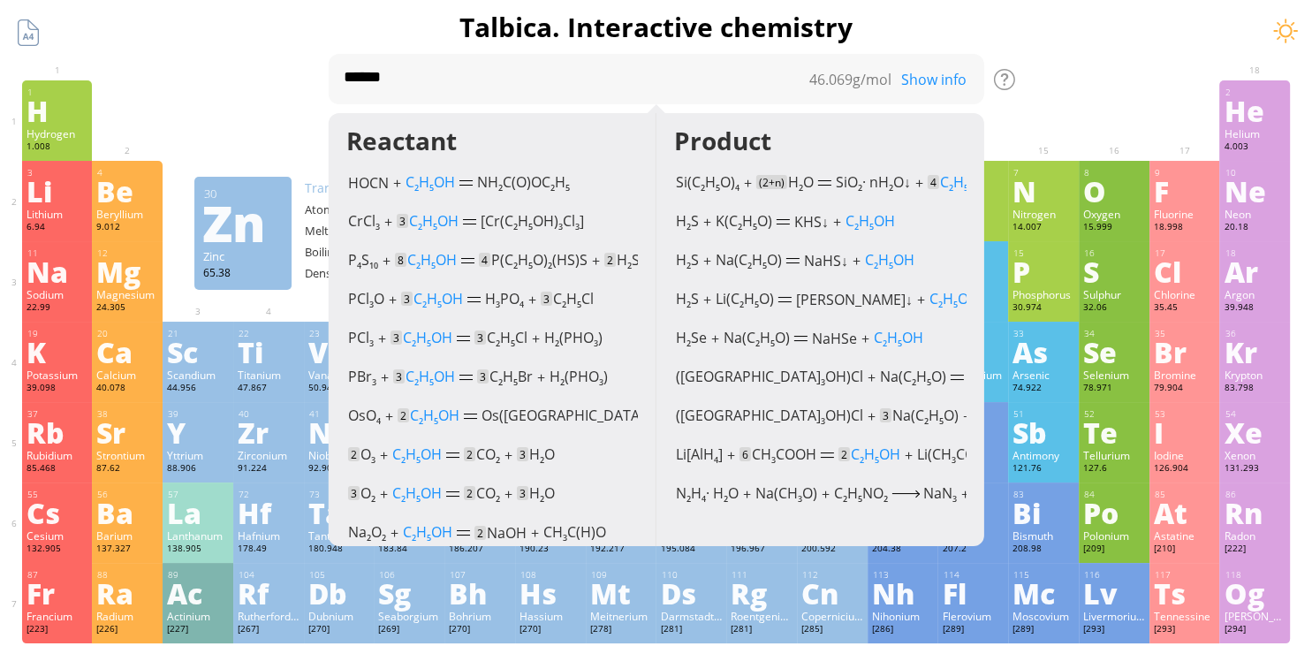
click at [1047, 85] on div at bounding box center [1043, 93] width 71 height 26
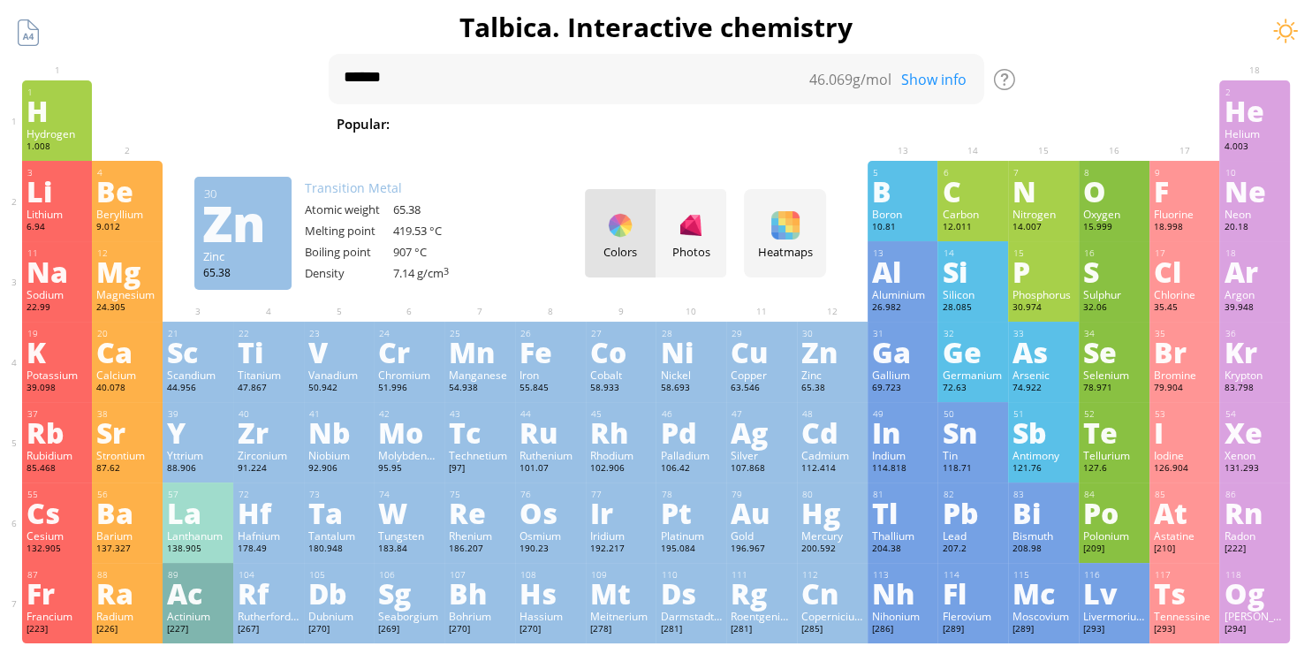
click at [767, 129] on span "H 2 SO 4 + NaOH" at bounding box center [822, 123] width 111 height 21
type textarea "**********"
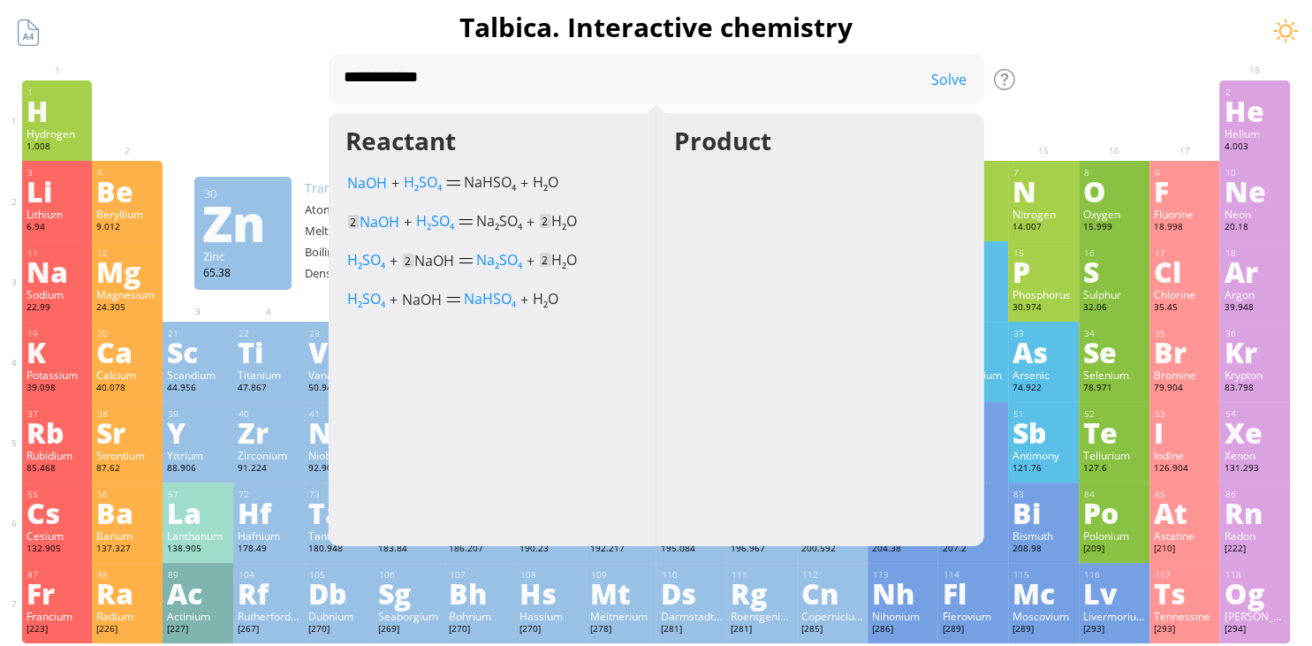
click at [1141, 31] on h1 "Talbica. Interactive chemistry" at bounding box center [656, 27] width 1294 height 36
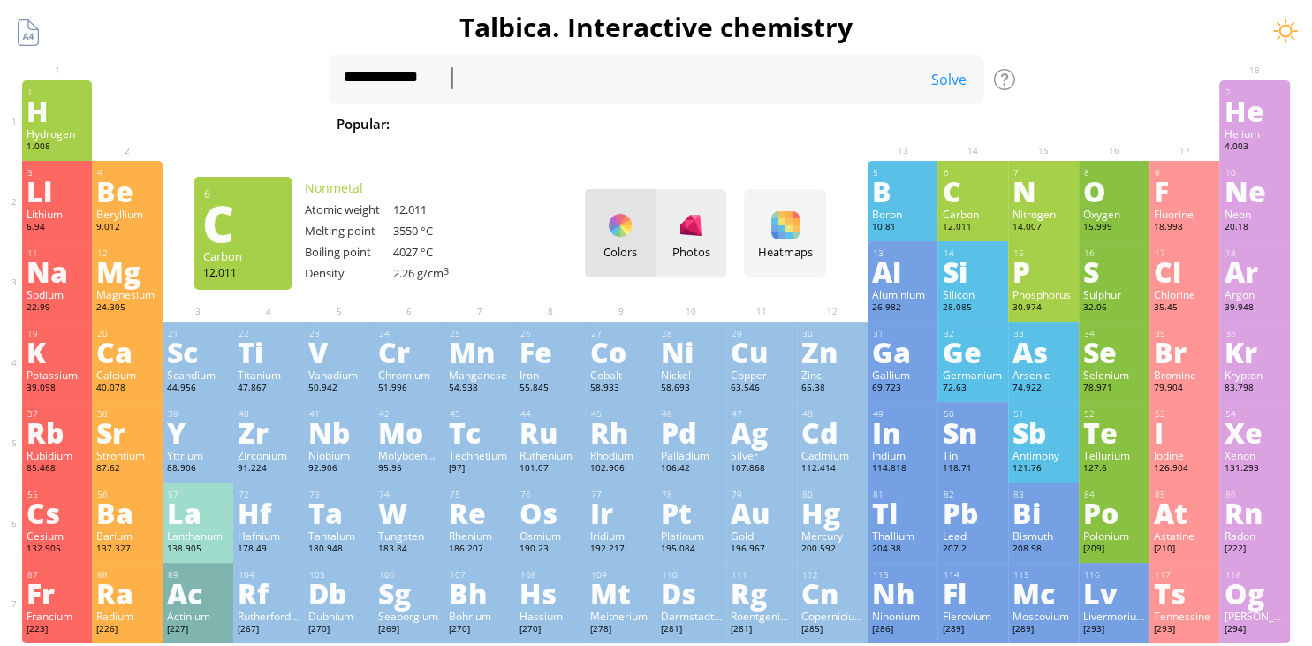
click at [684, 226] on div at bounding box center [691, 225] width 28 height 28
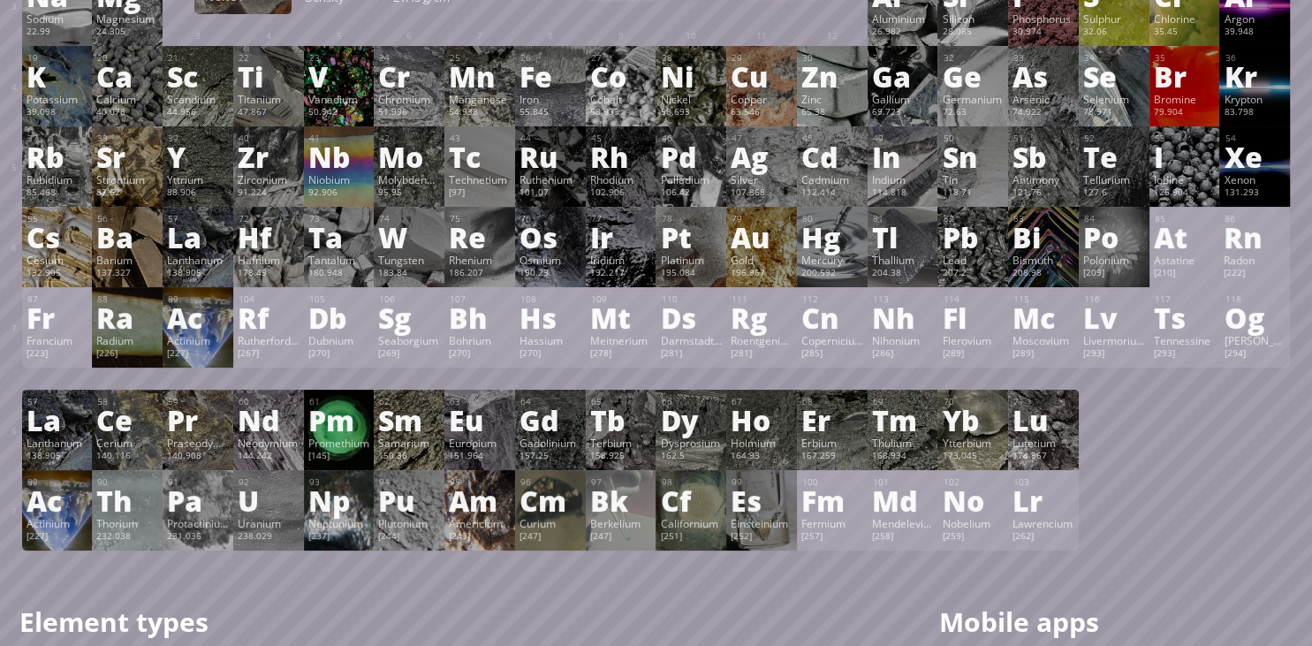
scroll to position [279, 0]
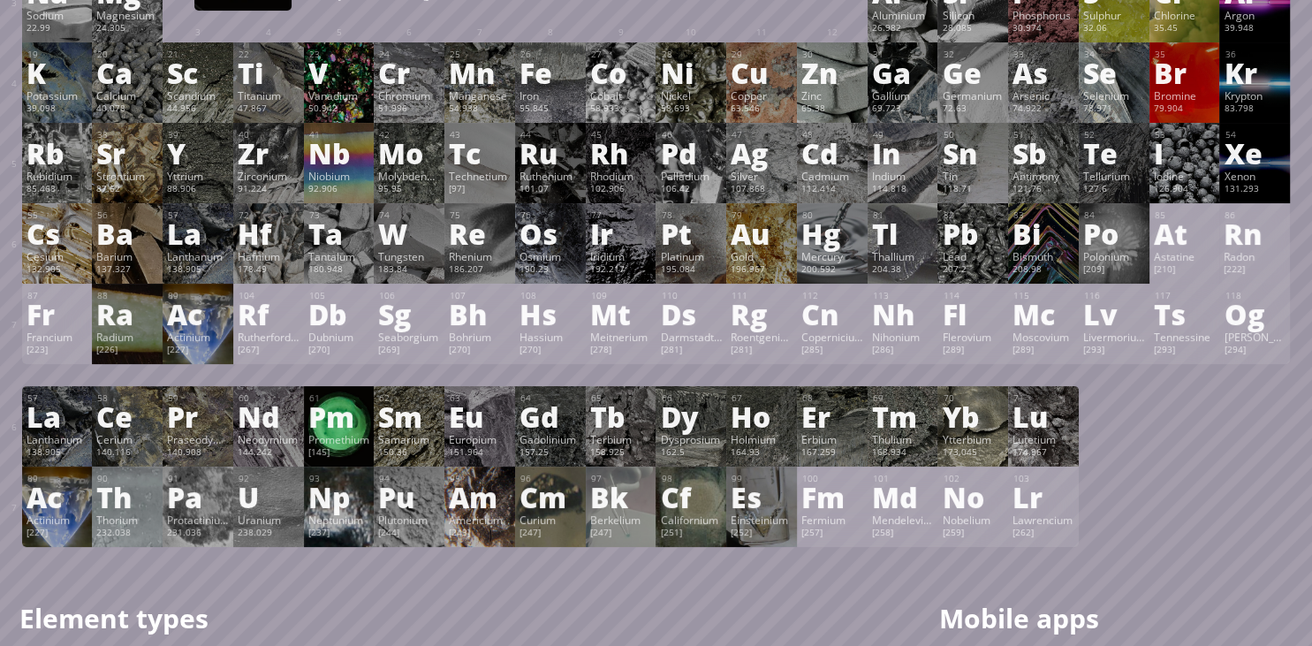
click at [342, 412] on div "Pm" at bounding box center [339, 416] width 62 height 28
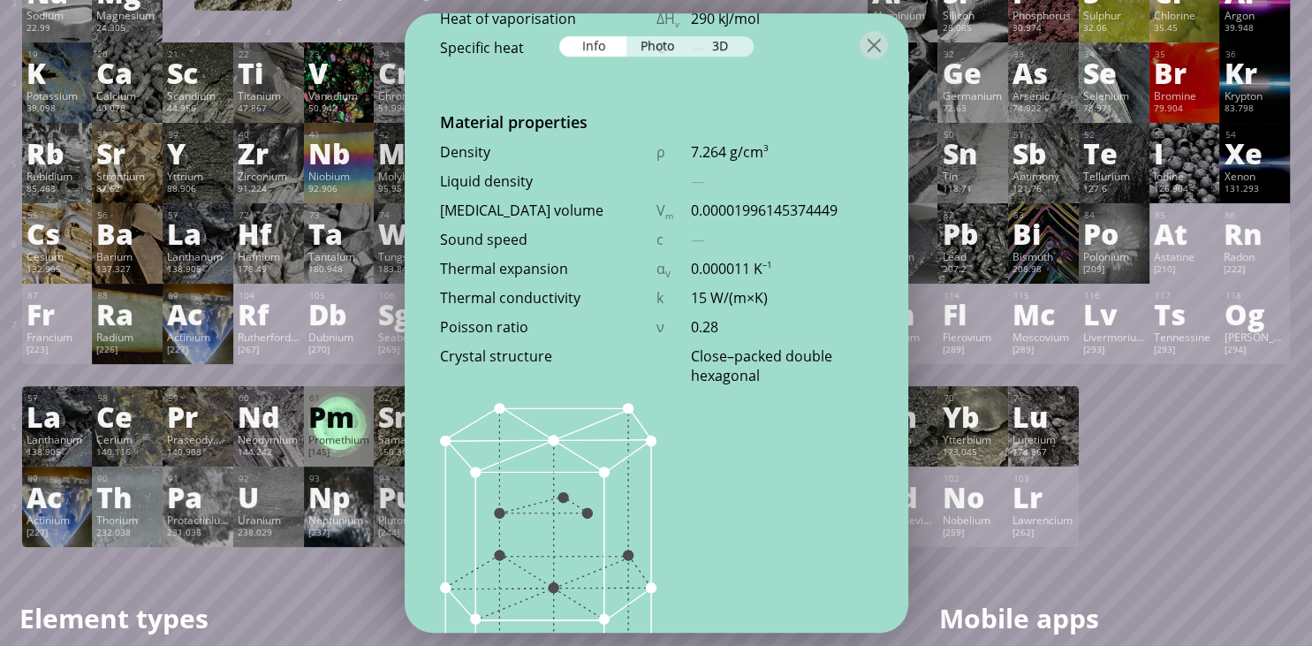
scroll to position [2057, 0]
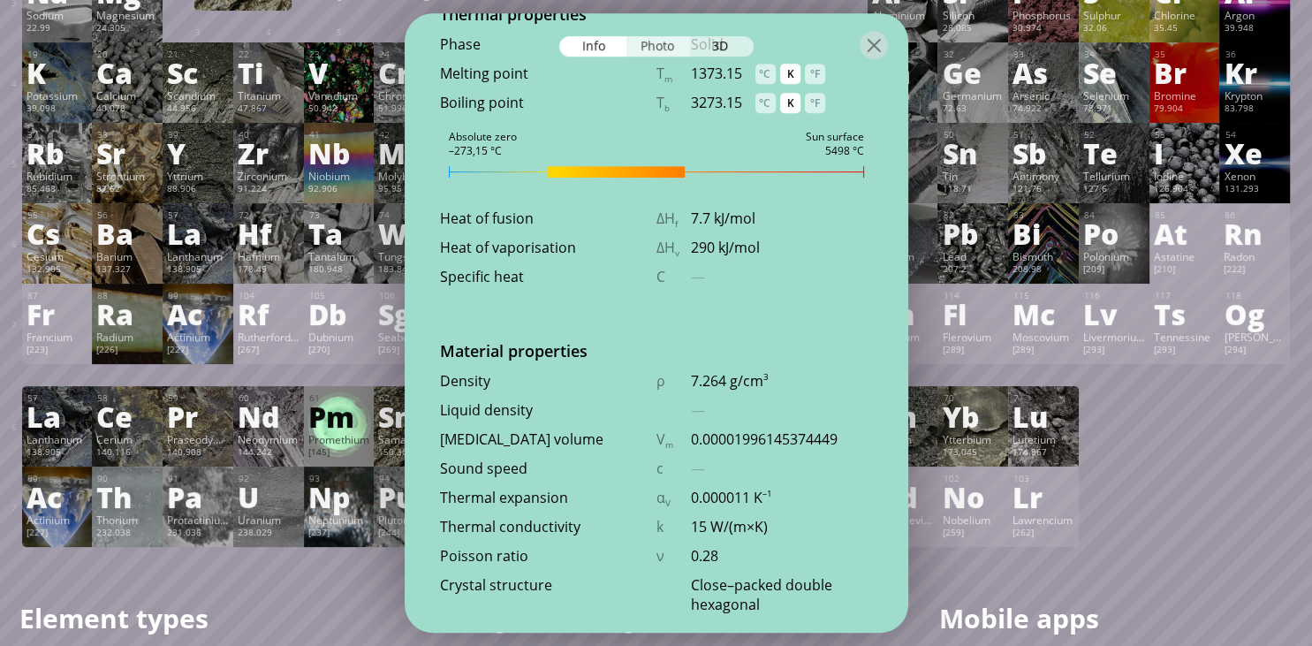
click at [675, 42] on div "Photo" at bounding box center [658, 46] width 64 height 20
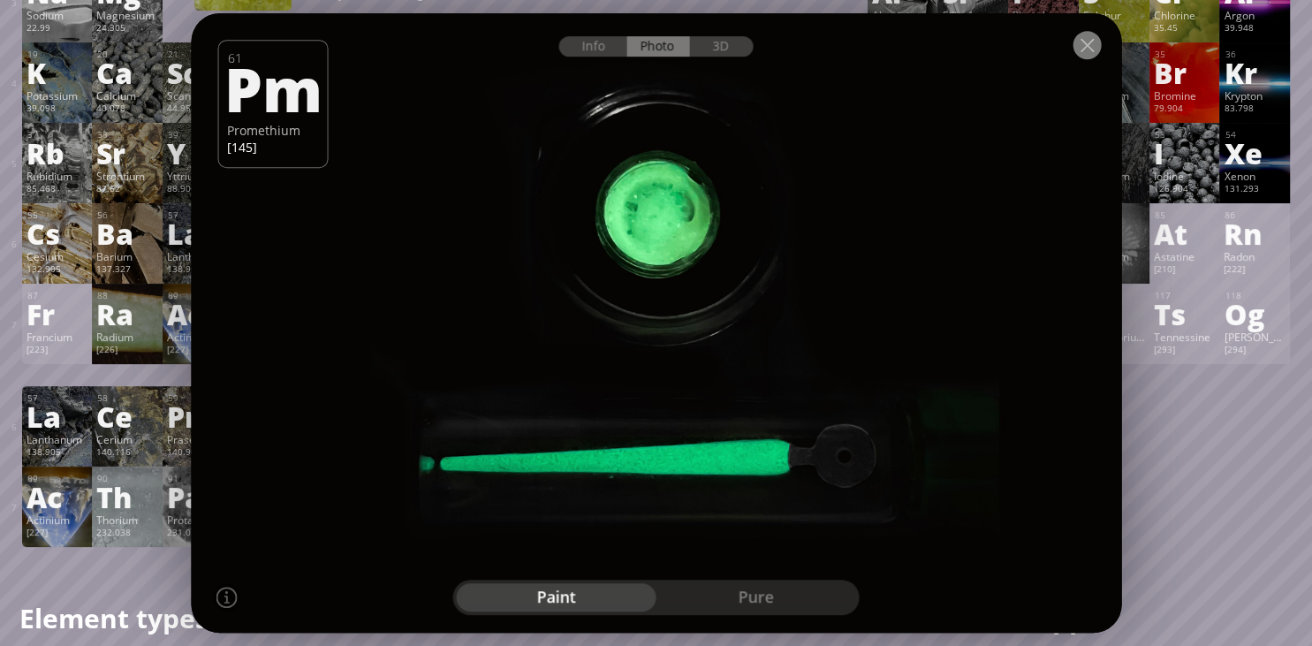
click at [1098, 40] on div at bounding box center [1086, 45] width 28 height 28
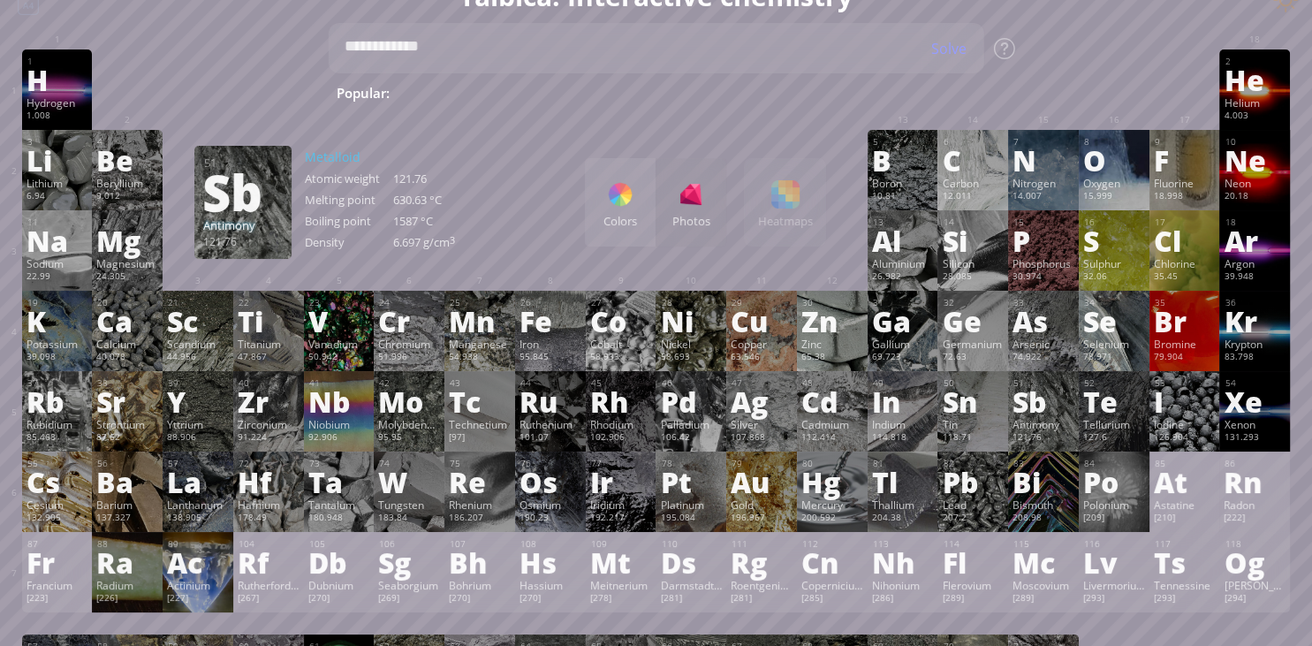
scroll to position [0, 0]
